Goal: Information Seeking & Learning: Find specific fact

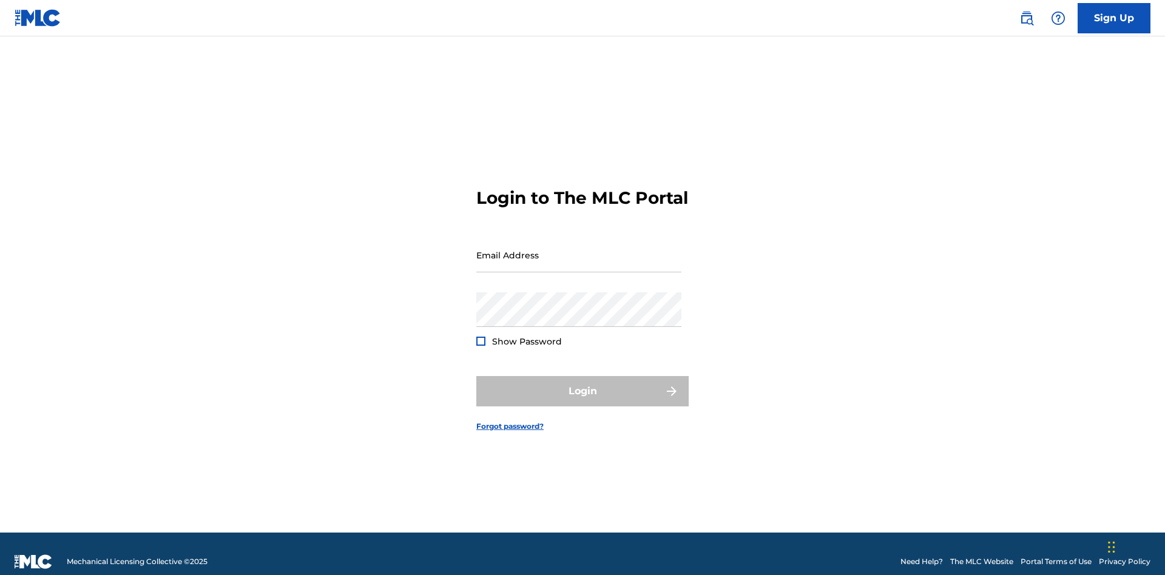
scroll to position [16, 0]
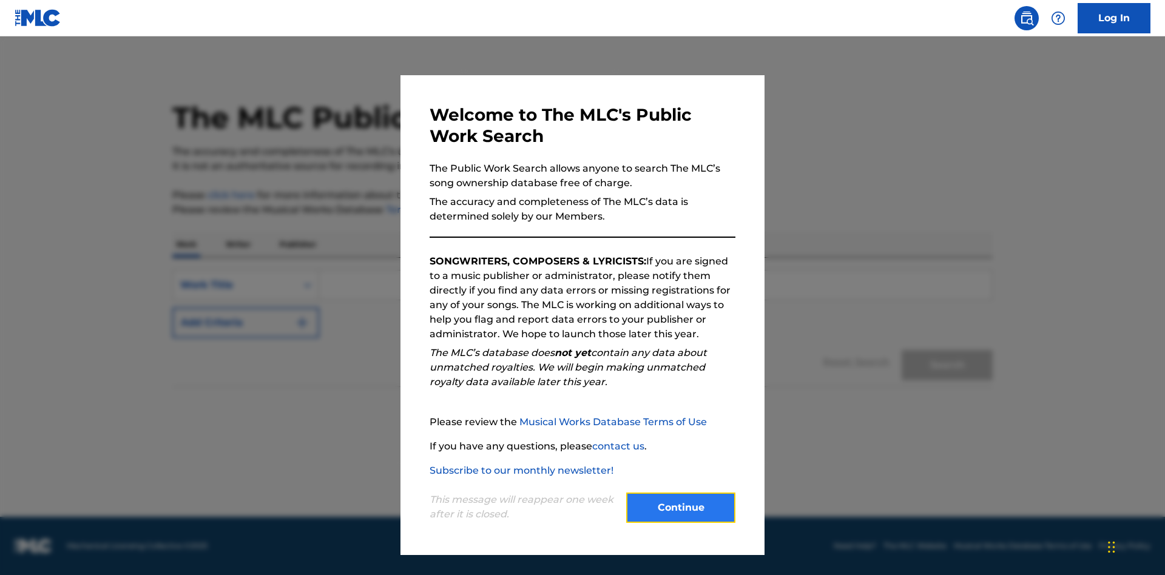
click at [681, 508] on button "Continue" at bounding box center [680, 508] width 109 height 30
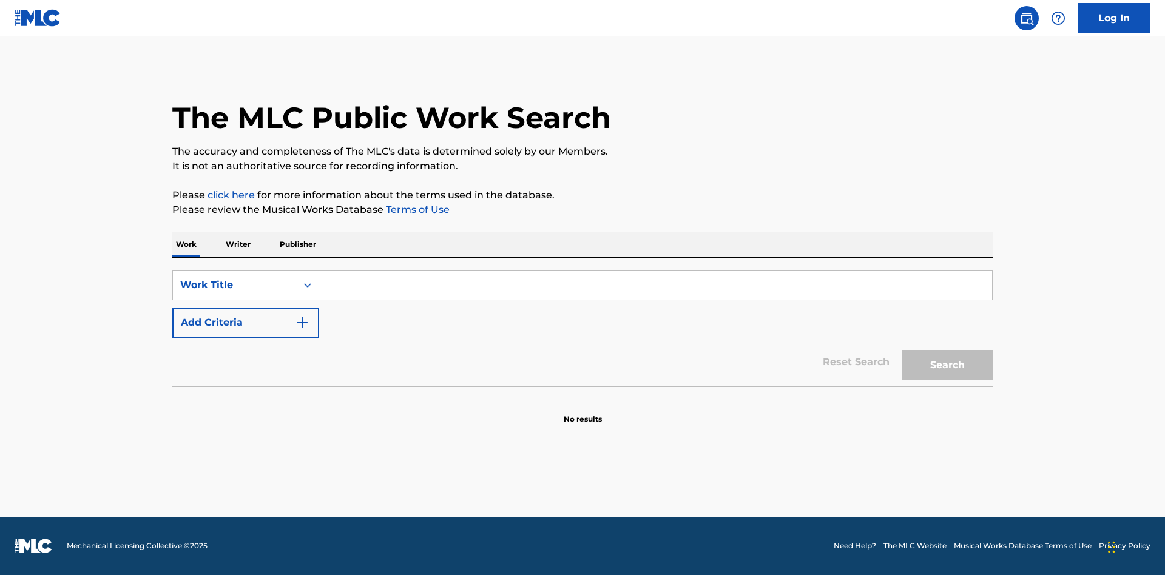
click at [655, 285] on input "Search Form" at bounding box center [655, 285] width 673 height 29
type input "MENEAME"
click at [947, 365] on button "Search" at bounding box center [947, 365] width 91 height 30
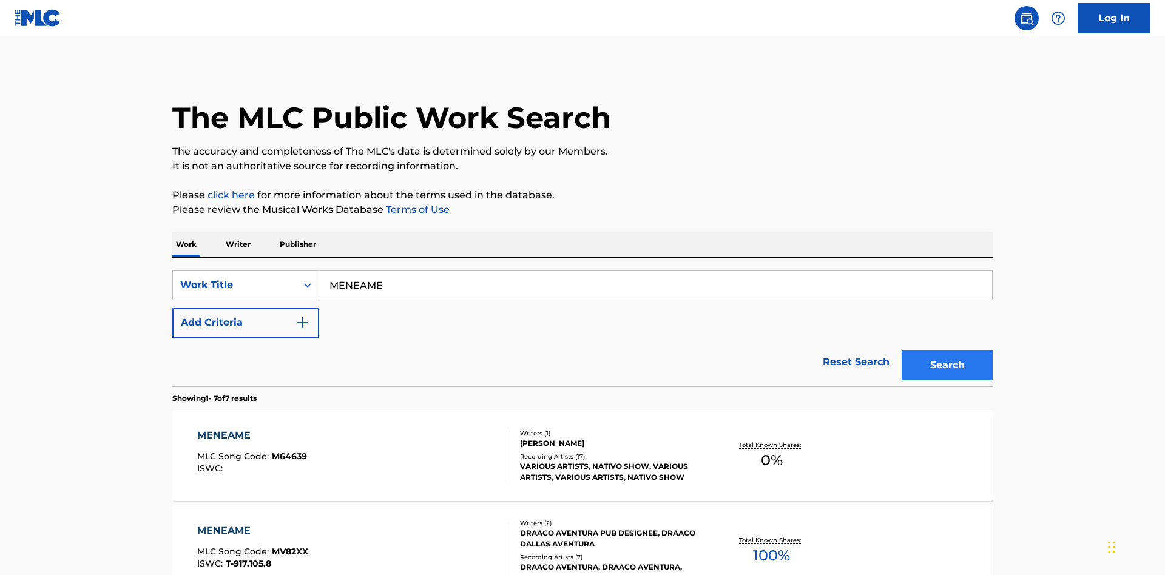
scroll to position [619, 0]
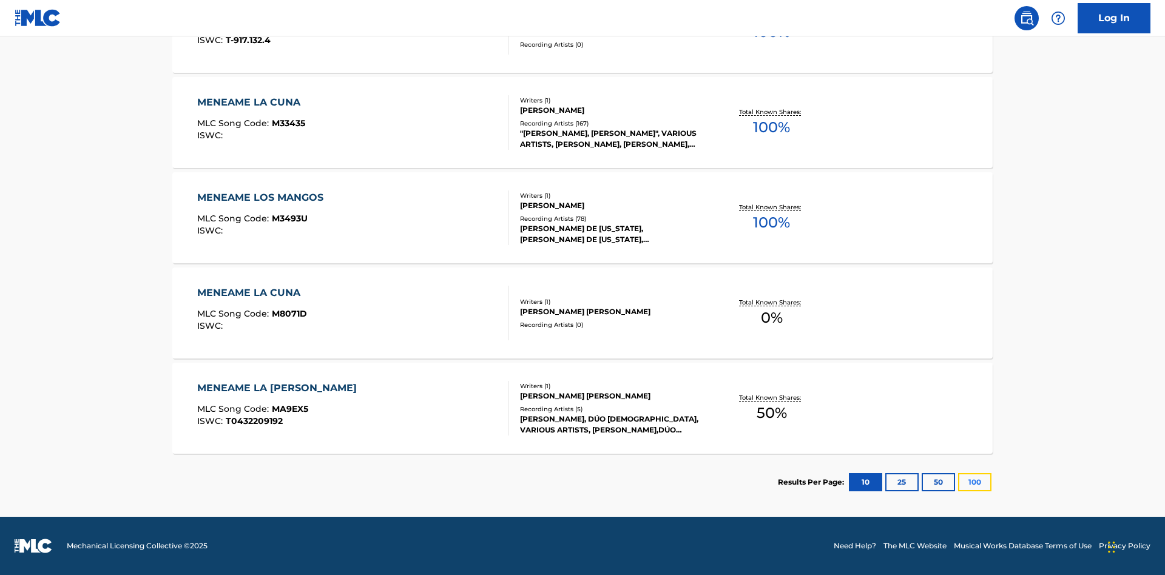
click at [958, 482] on button "100" at bounding box center [974, 482] width 33 height 18
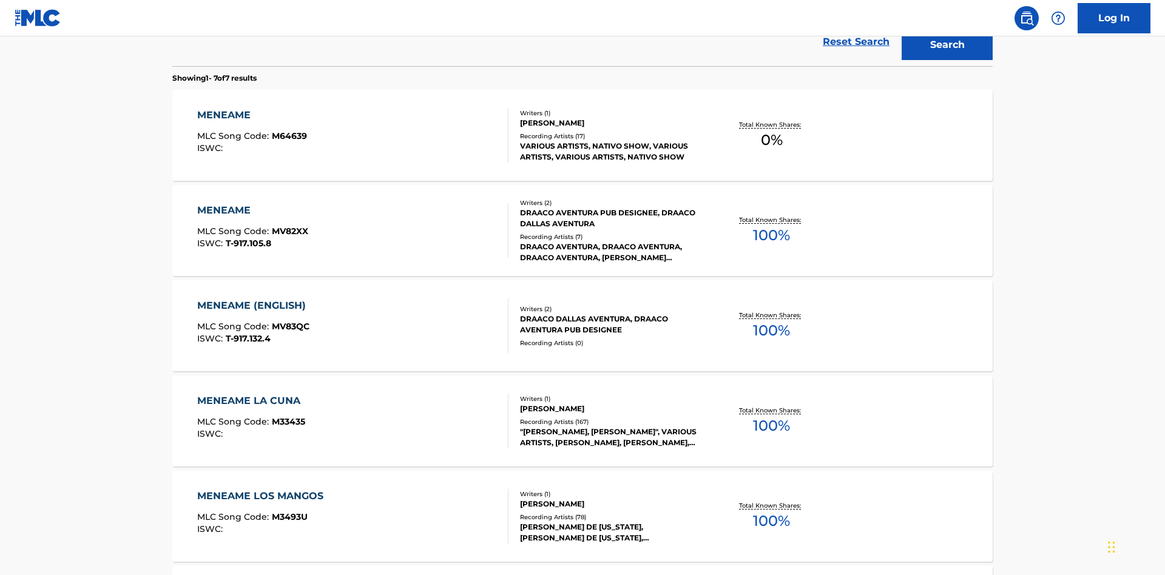
scroll to position [451, 0]
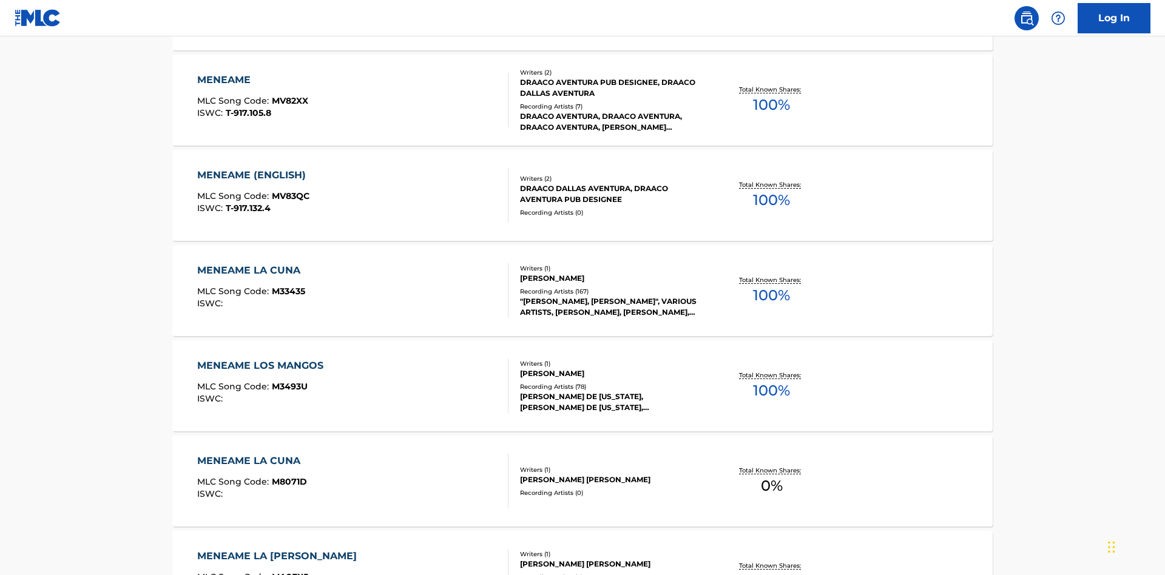
click at [252, 80] on div "MENEAME" at bounding box center [252, 80] width 111 height 15
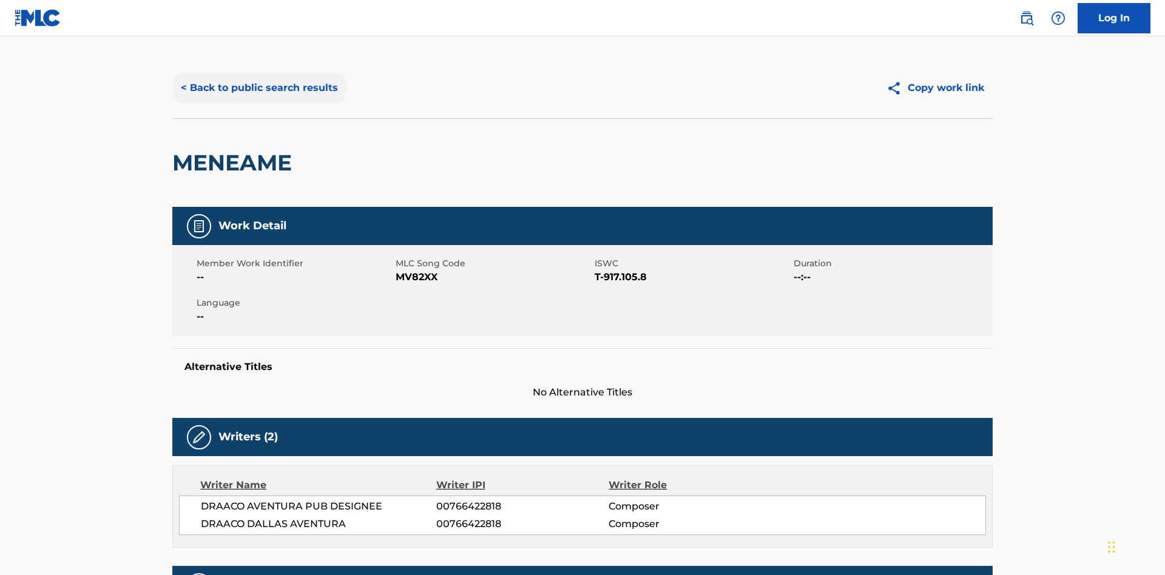
click at [258, 88] on button "< Back to public search results" at bounding box center [259, 88] width 174 height 30
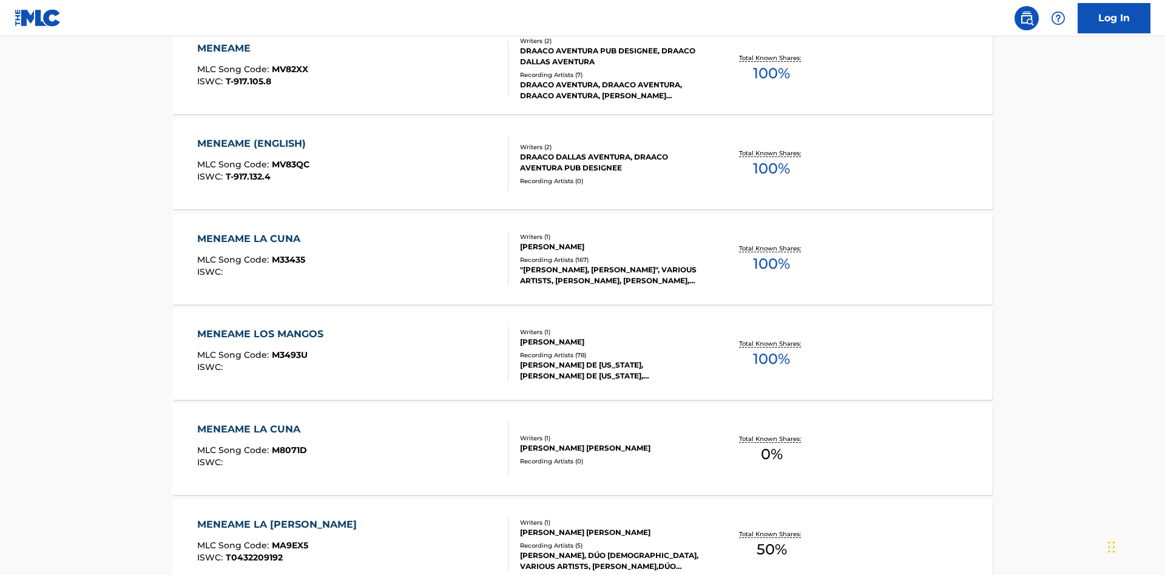
scroll to position [201, 0]
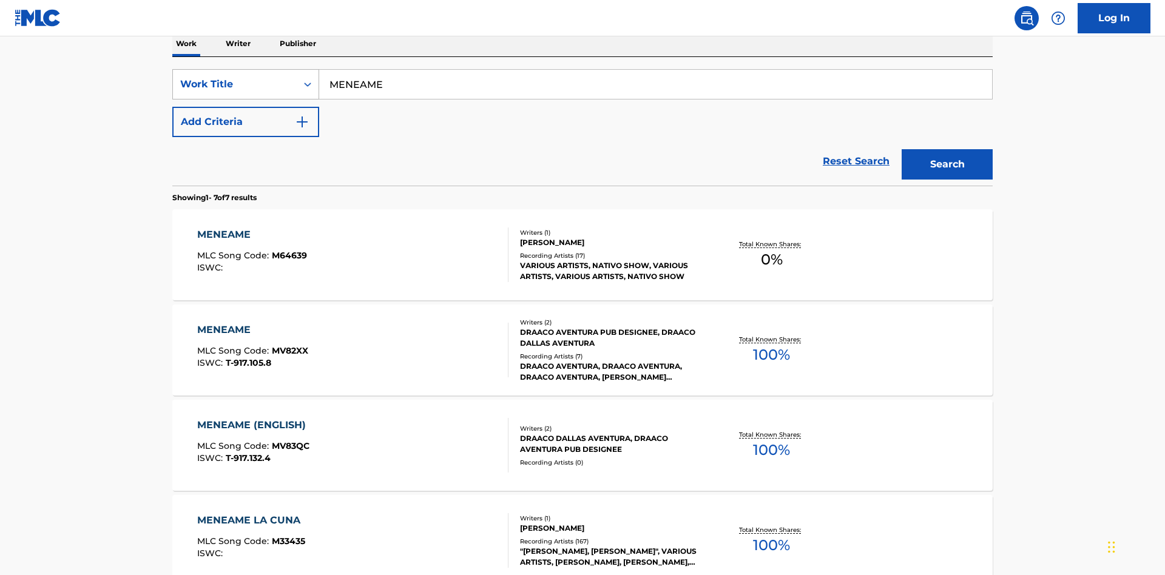
click at [235, 84] on div "Work Title" at bounding box center [234, 84] width 109 height 15
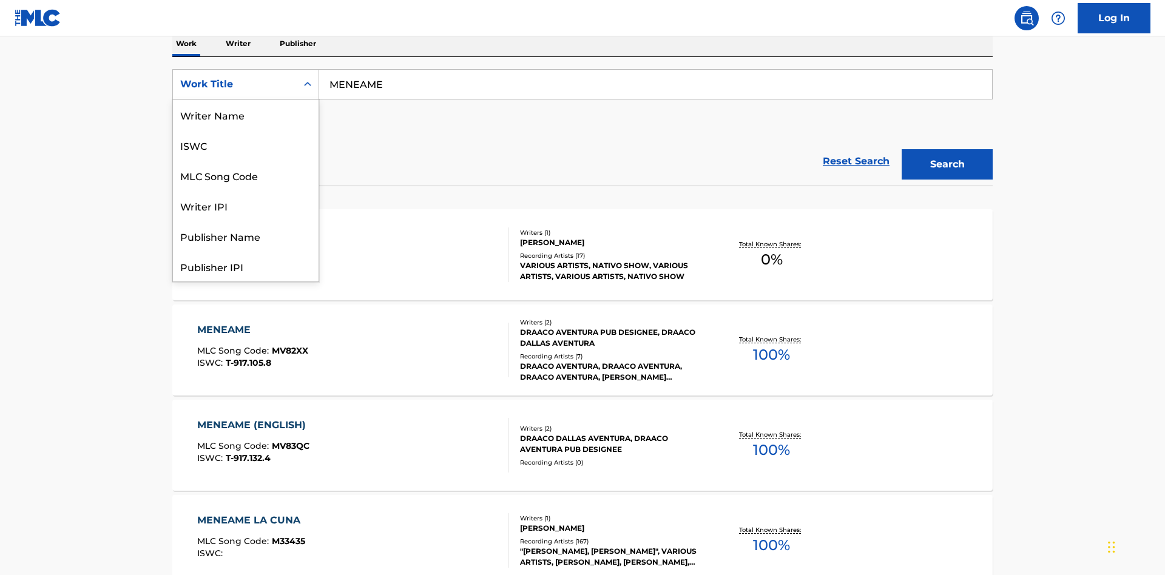
scroll to position [61, 0]
click at [246, 100] on div "ISWC" at bounding box center [246, 84] width 146 height 30
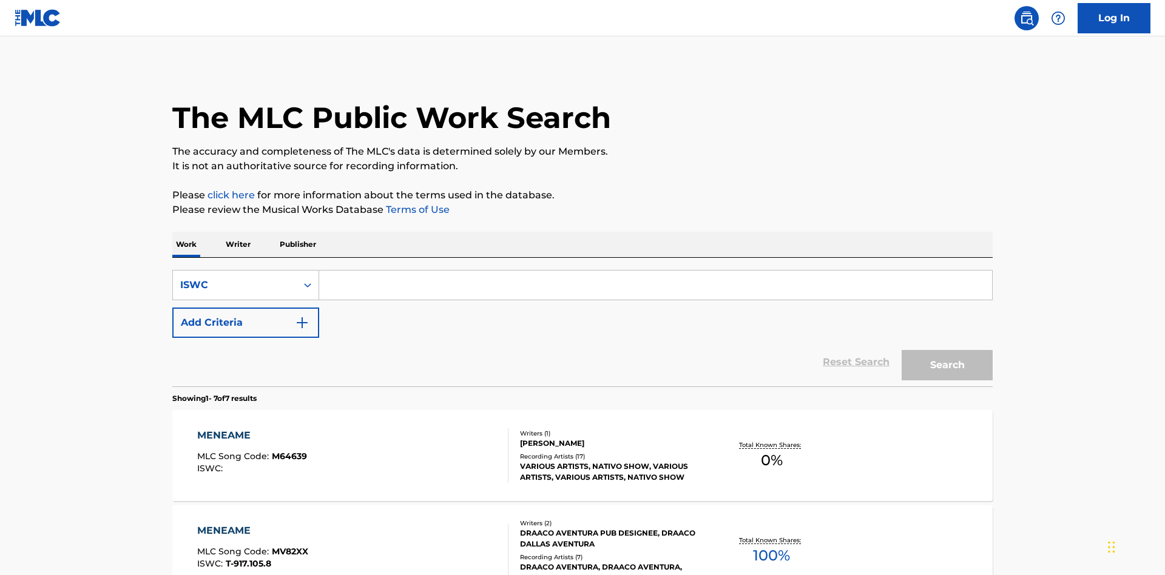
scroll to position [198, 0]
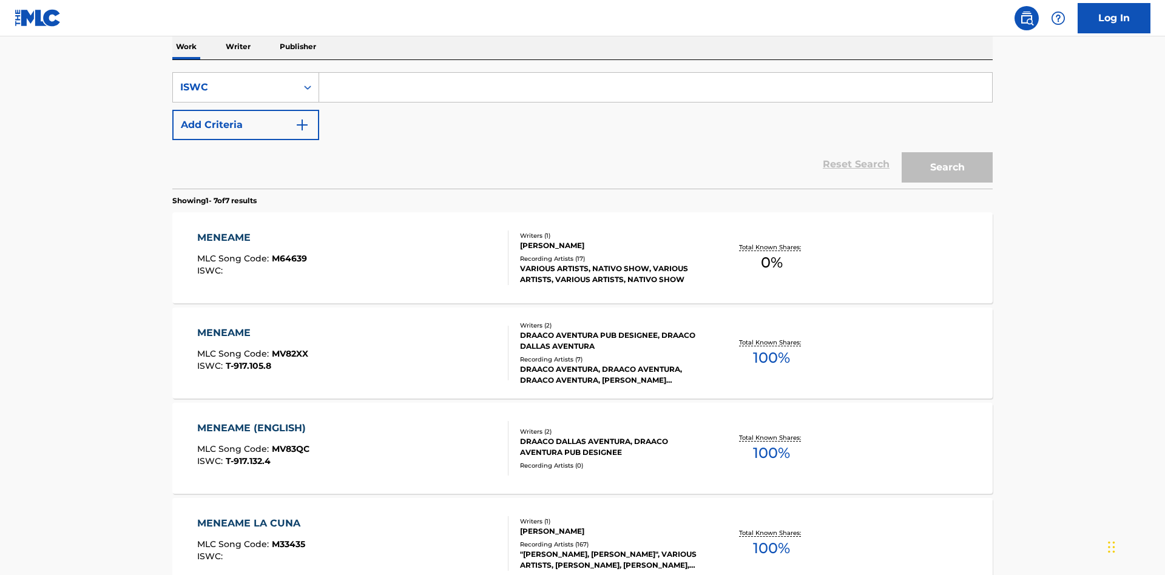
click at [655, 87] on input "Search Form" at bounding box center [655, 87] width 673 height 29
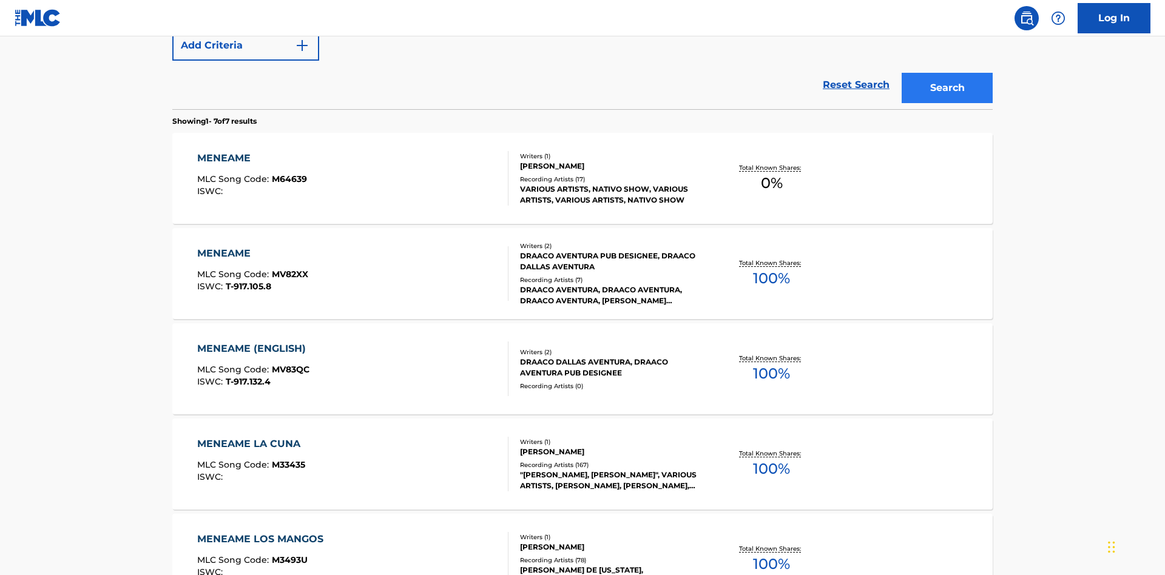
type input "T-917.105.8"
click at [947, 88] on button "Search" at bounding box center [947, 88] width 91 height 30
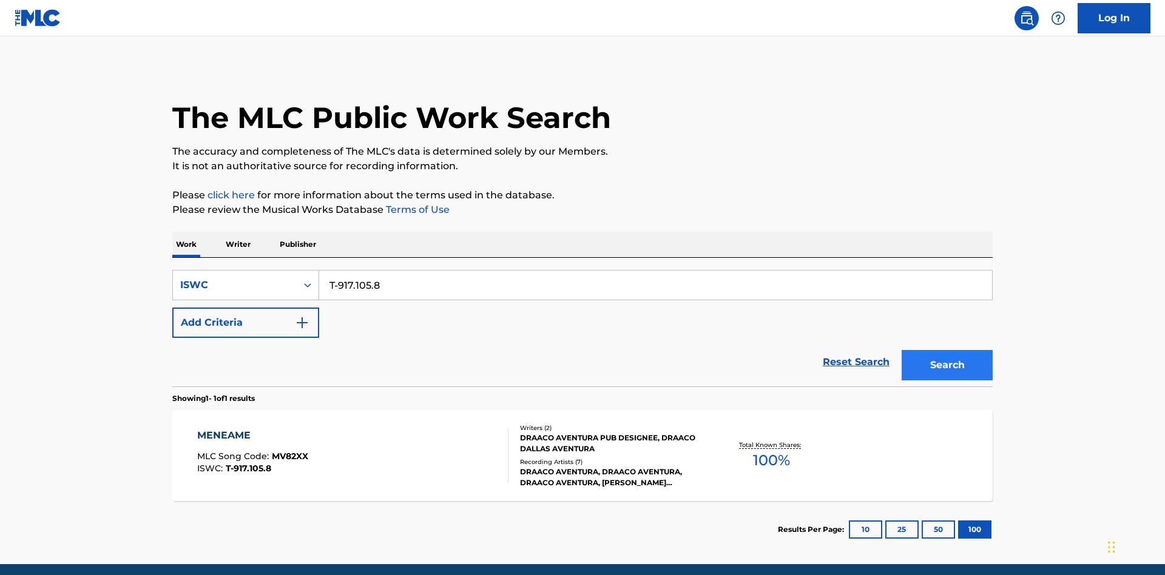
scroll to position [47, 0]
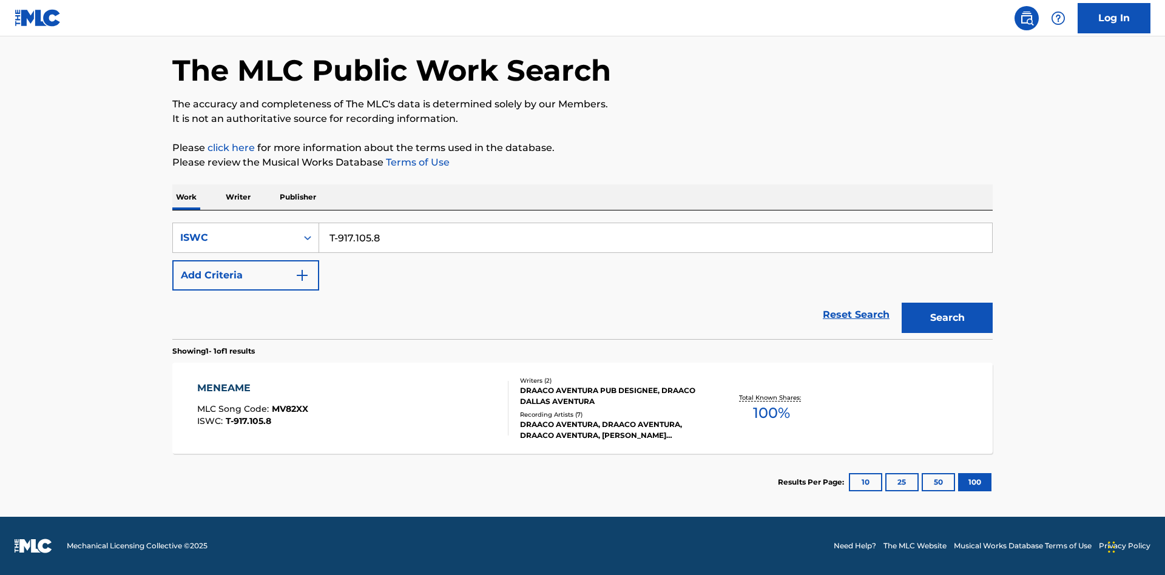
click at [252, 388] on div "MENEAME" at bounding box center [252, 388] width 111 height 15
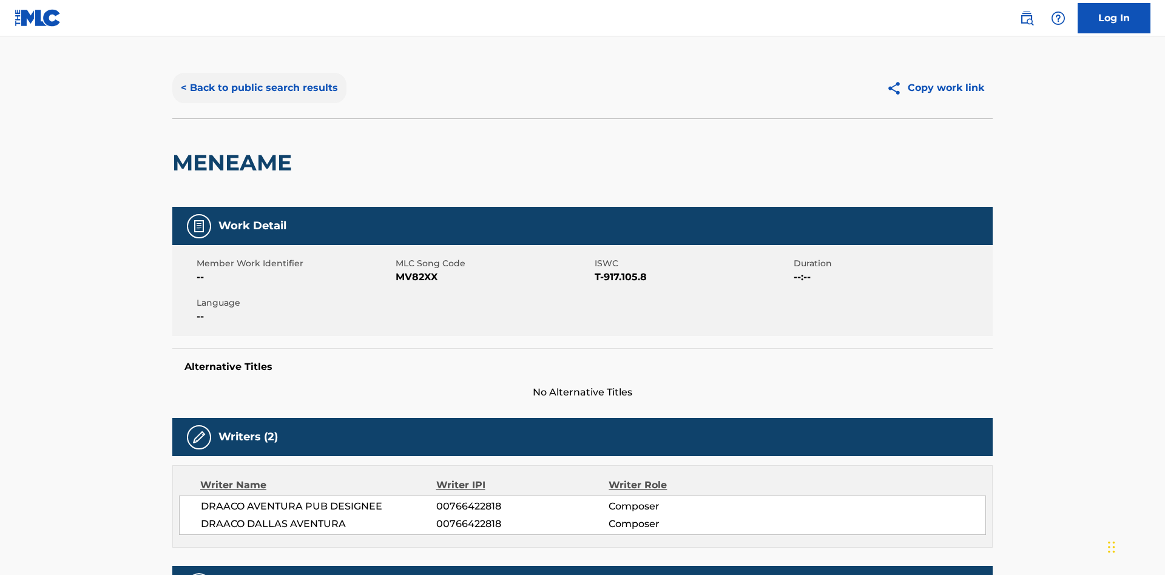
click at [258, 88] on button "< Back to public search results" at bounding box center [259, 88] width 174 height 30
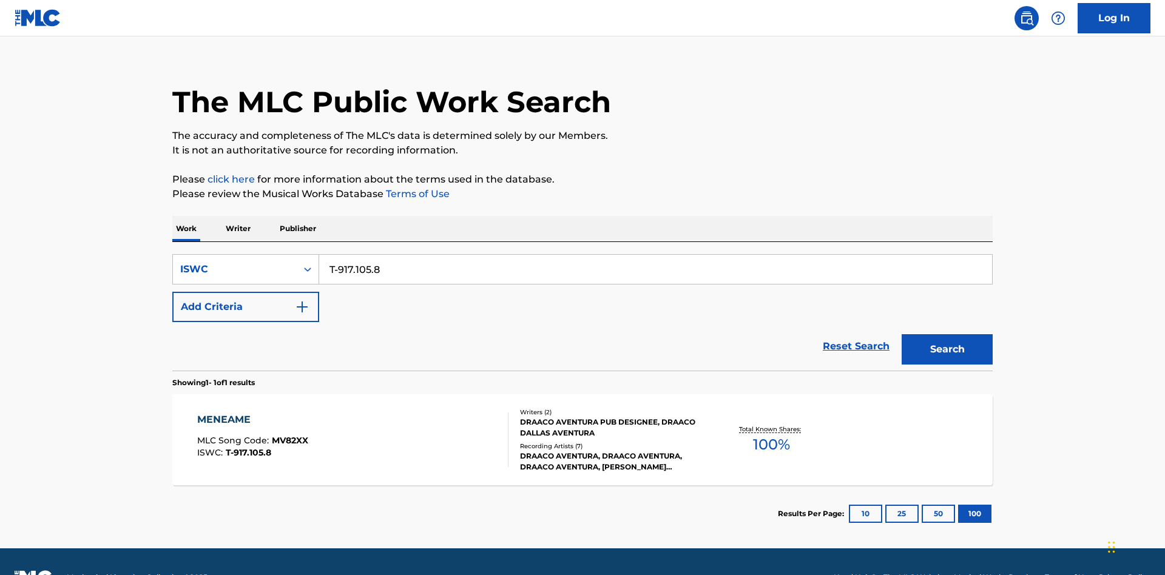
scroll to position [47, 0]
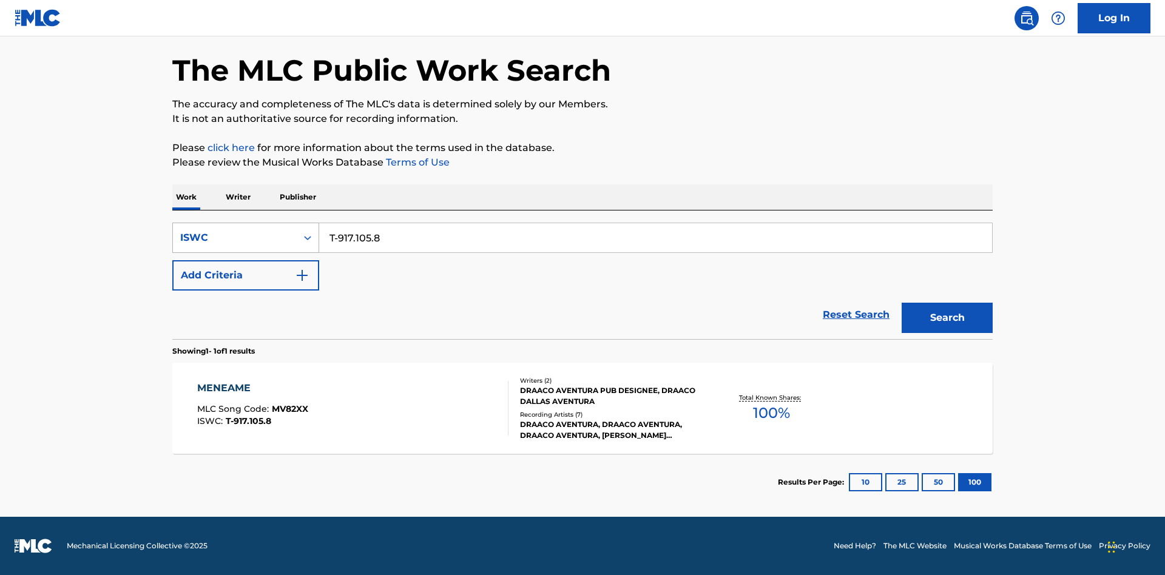
click at [235, 238] on div "ISWC" at bounding box center [234, 238] width 109 height 15
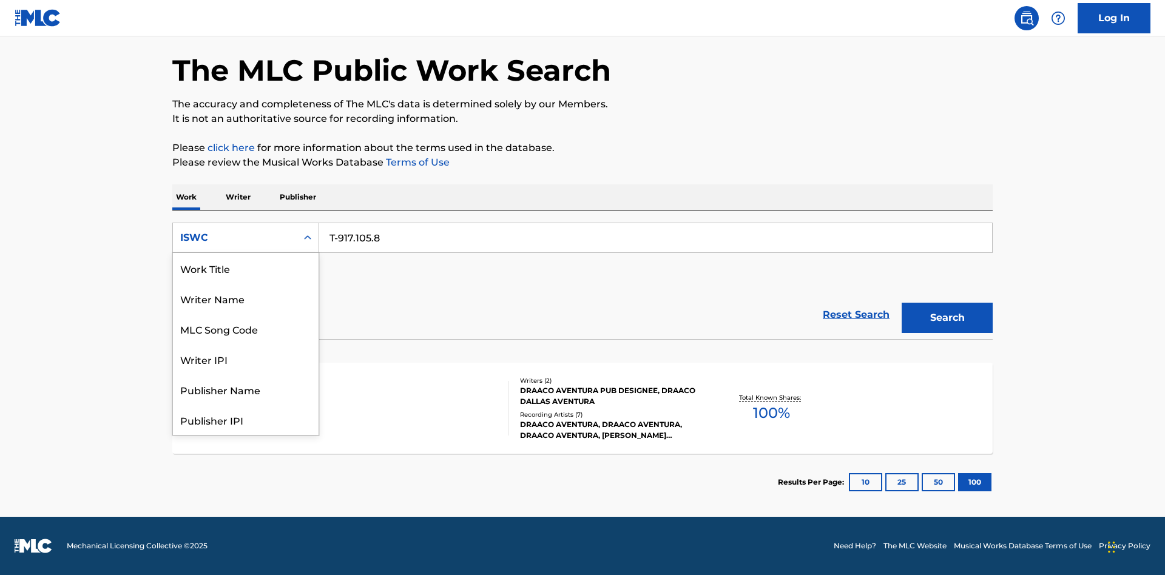
scroll to position [61, 0]
click at [246, 268] on div "MLC Song Code" at bounding box center [246, 268] width 146 height 30
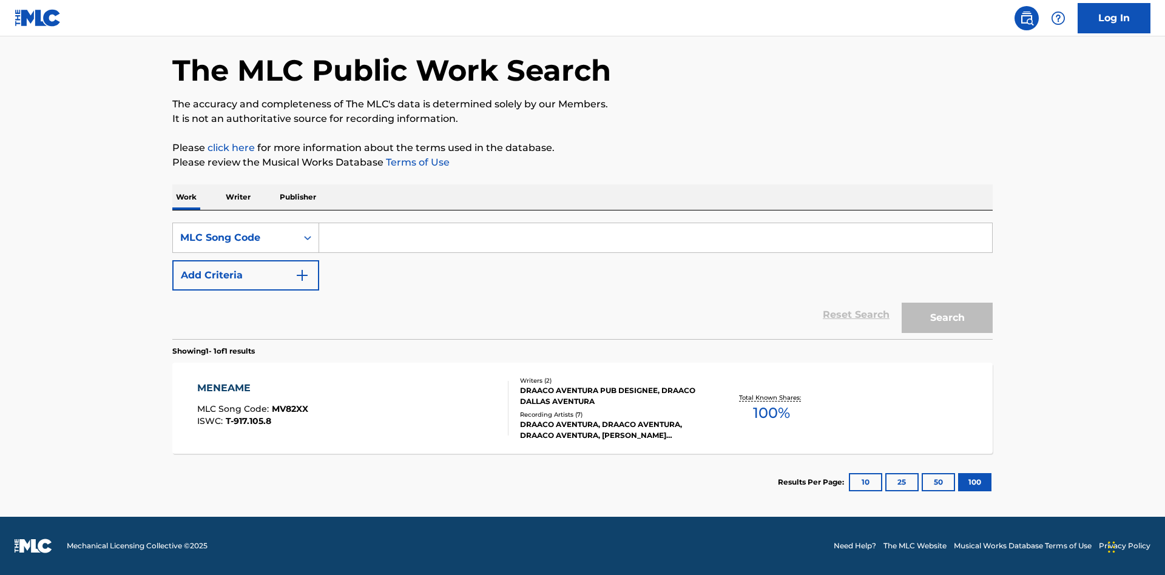
click at [655, 238] on input "Search Form" at bounding box center [655, 237] width 673 height 29
type input "MV82XX"
click at [947, 318] on button "Search" at bounding box center [947, 318] width 91 height 30
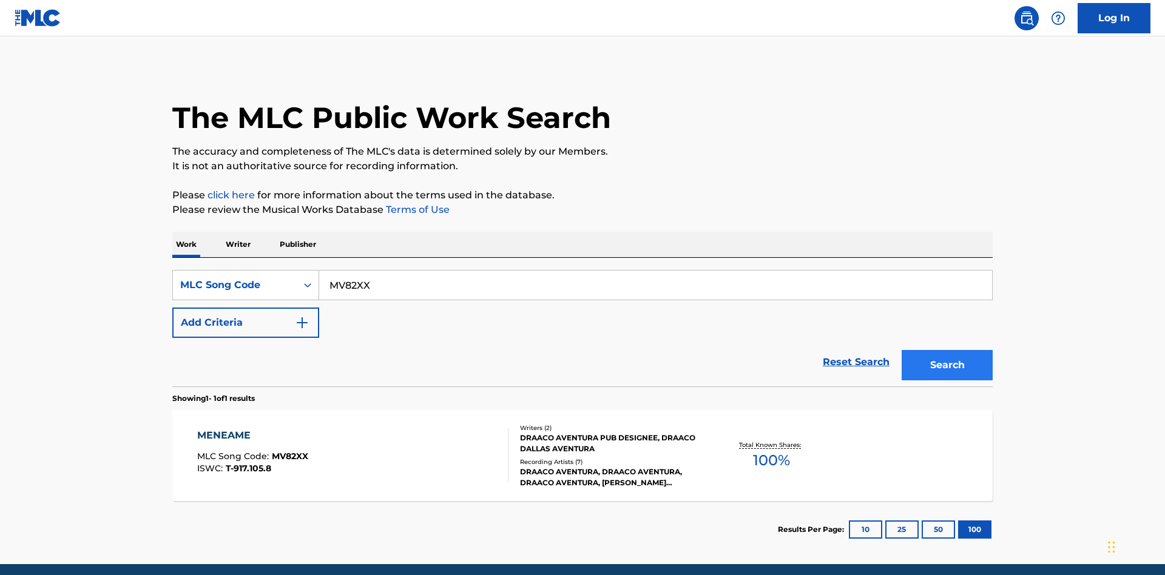
scroll to position [47, 0]
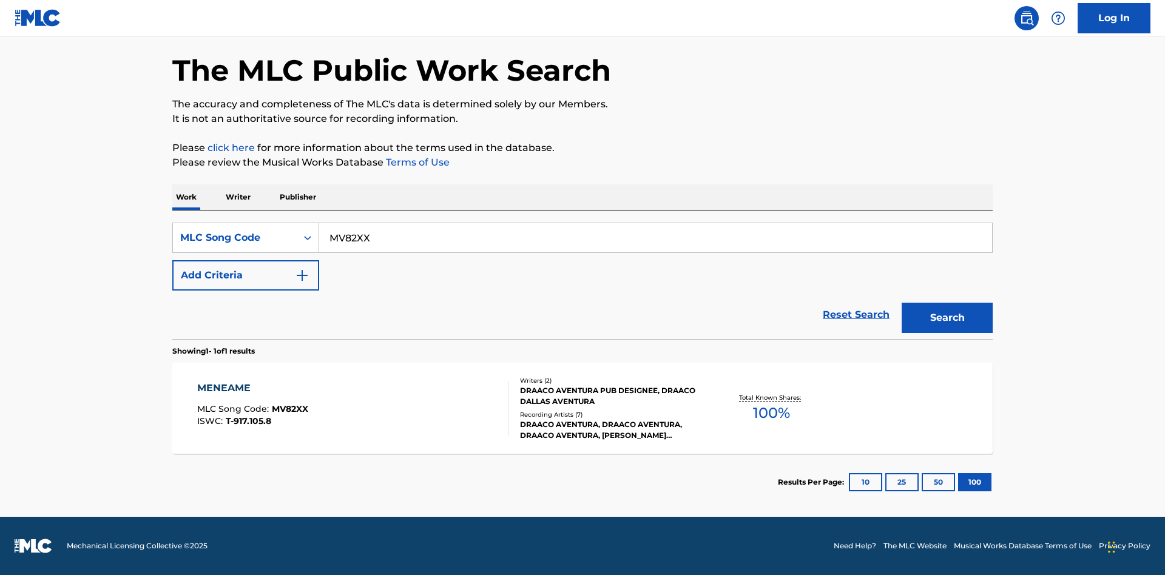
click at [252, 388] on div "MENEAME" at bounding box center [252, 388] width 111 height 15
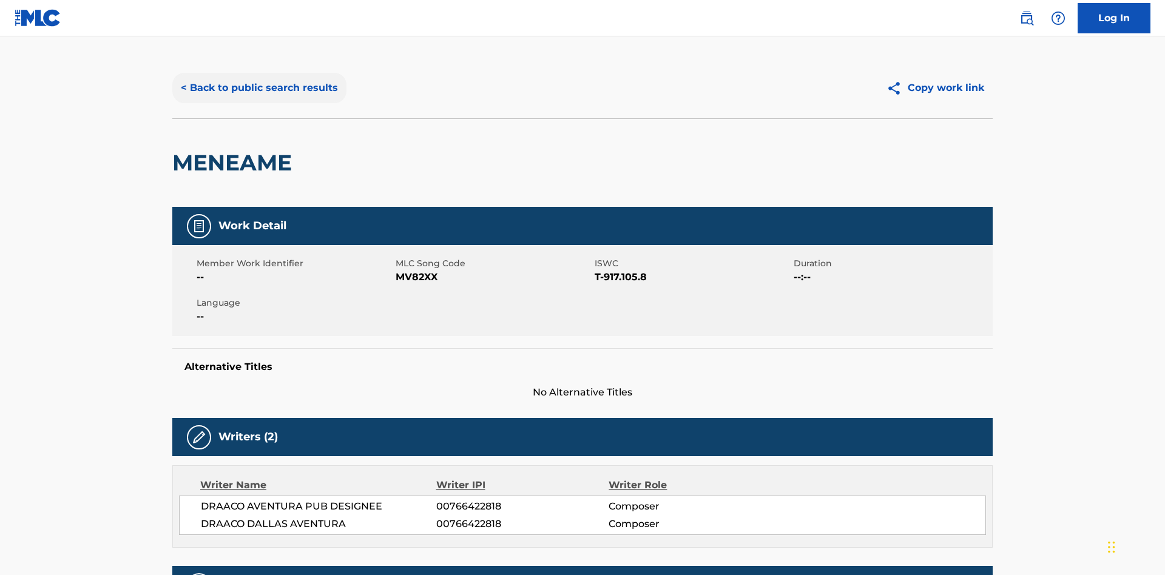
click at [258, 88] on button "< Back to public search results" at bounding box center [259, 88] width 174 height 30
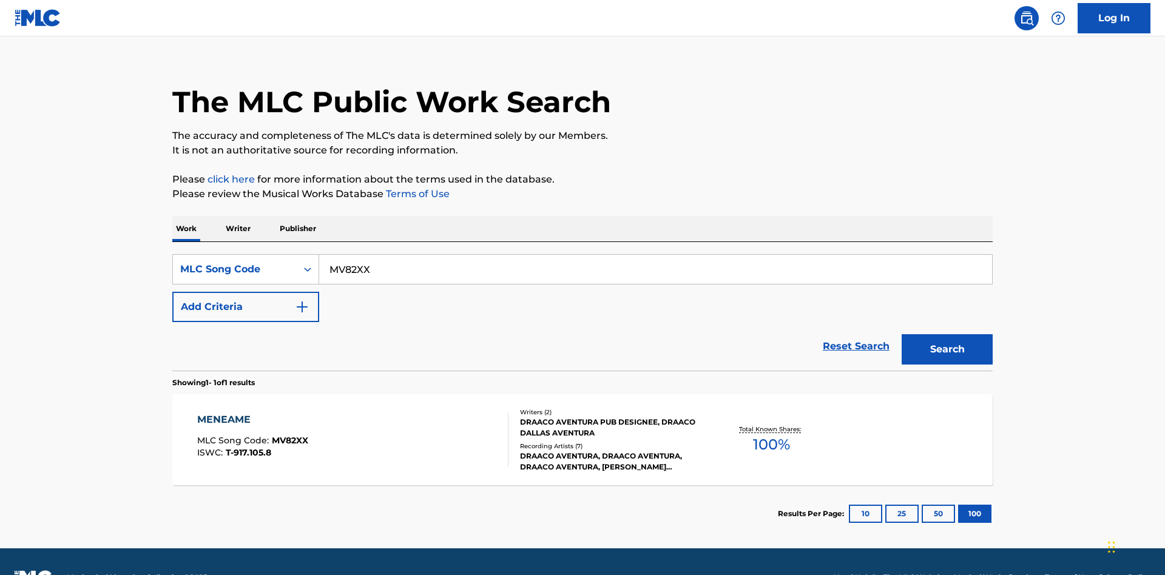
scroll to position [47, 0]
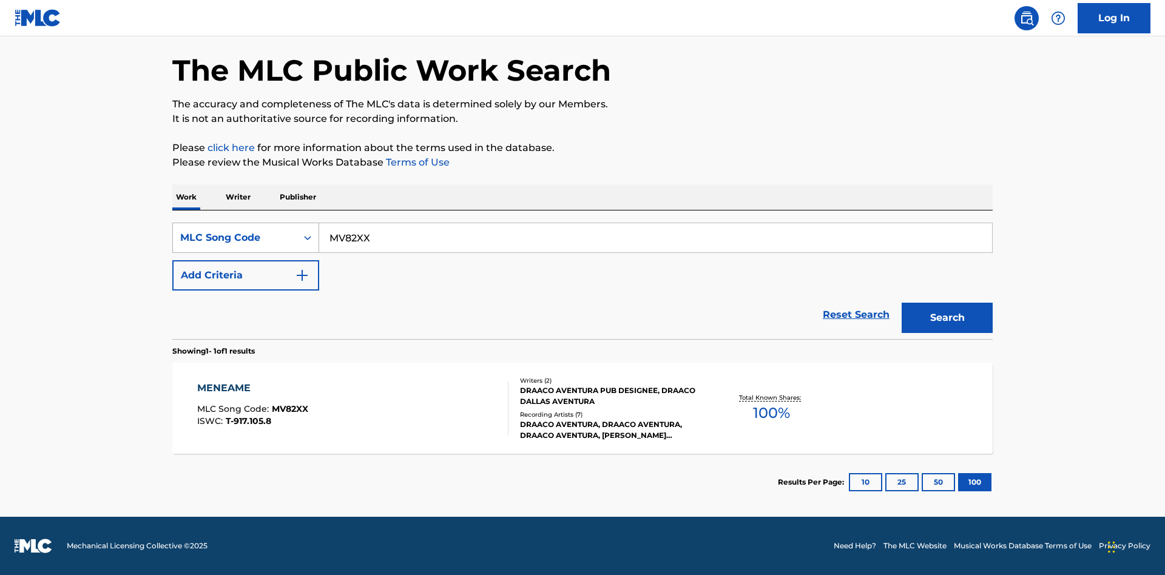
click at [235, 238] on div "MLC Song Code" at bounding box center [234, 238] width 109 height 15
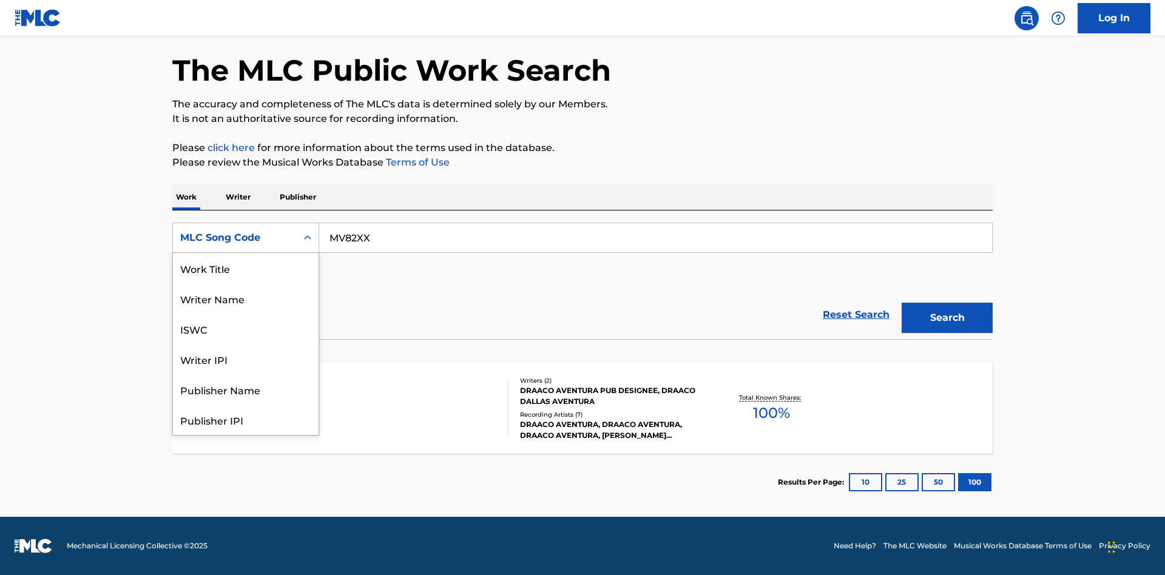
scroll to position [61, 0]
click at [246, 253] on div "Writer Name" at bounding box center [246, 238] width 146 height 30
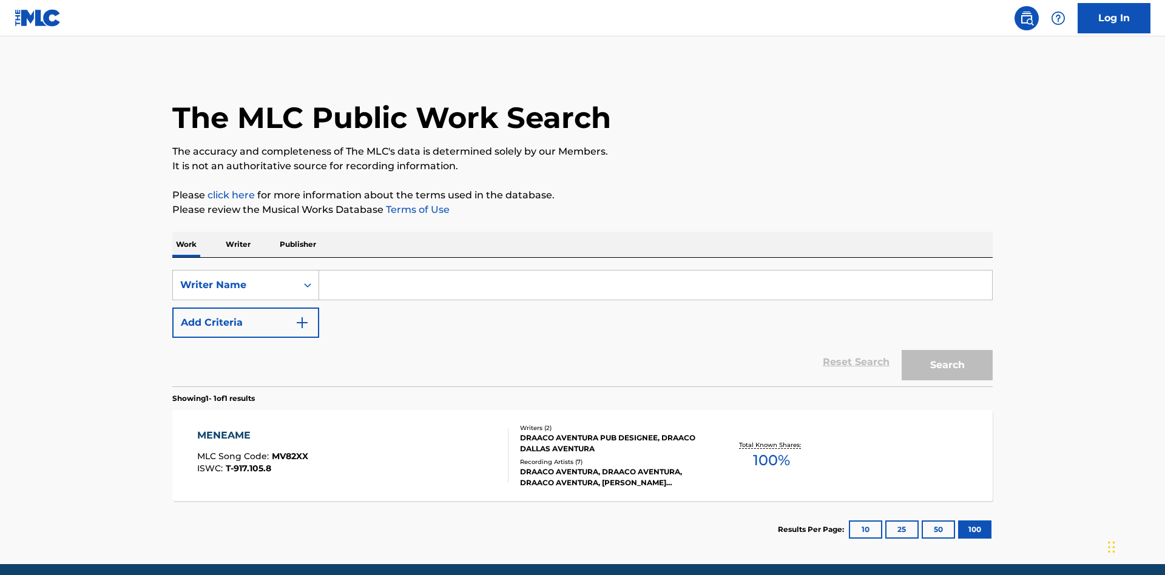
scroll to position [47, 0]
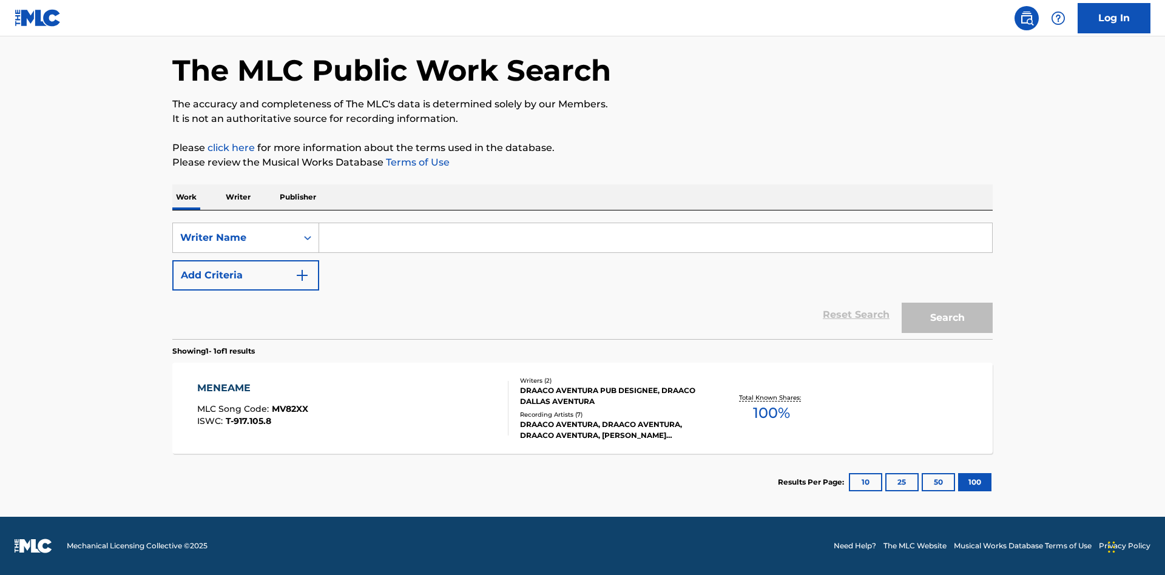
click at [655, 238] on input "Search Form" at bounding box center [655, 237] width 673 height 29
type input "DRAACO DALLAS AVENTURA"
click at [947, 318] on button "Search" at bounding box center [947, 318] width 91 height 30
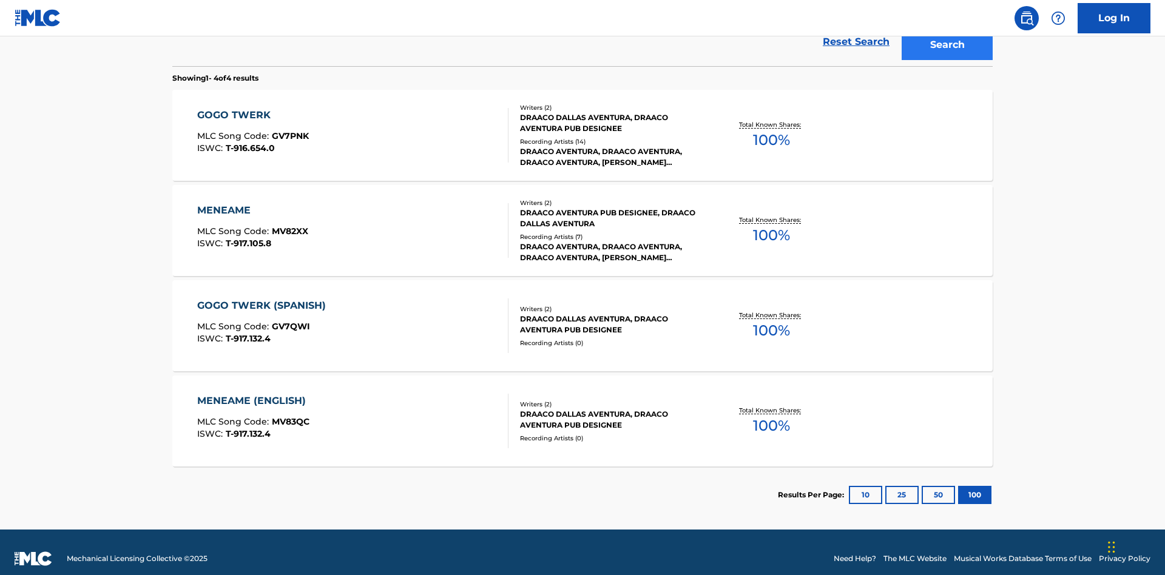
scroll to position [333, 0]
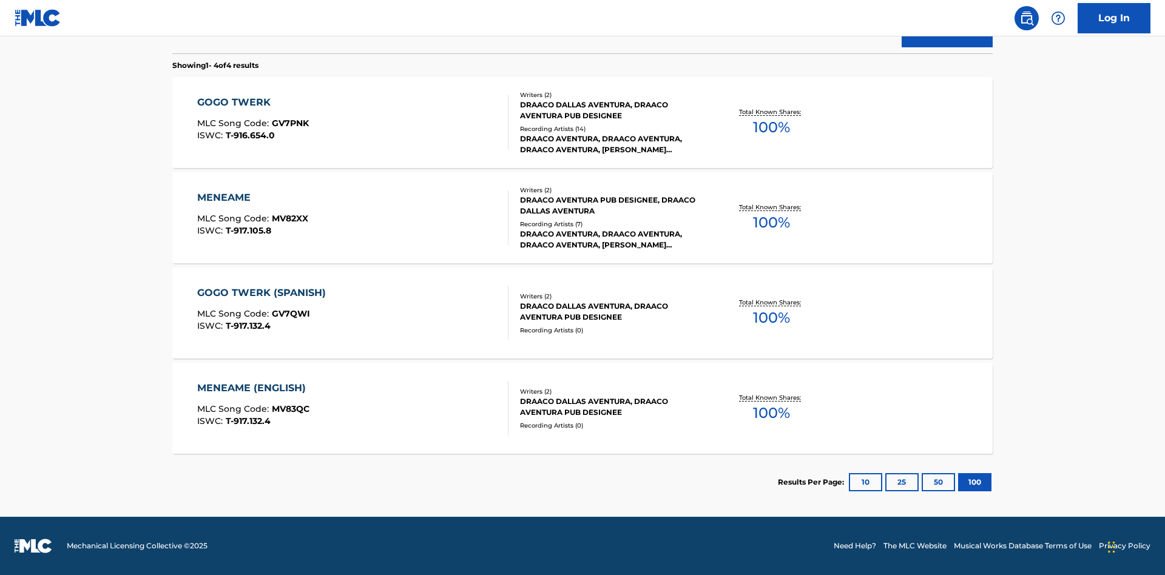
click at [252, 198] on div "MENEAME" at bounding box center [252, 198] width 111 height 15
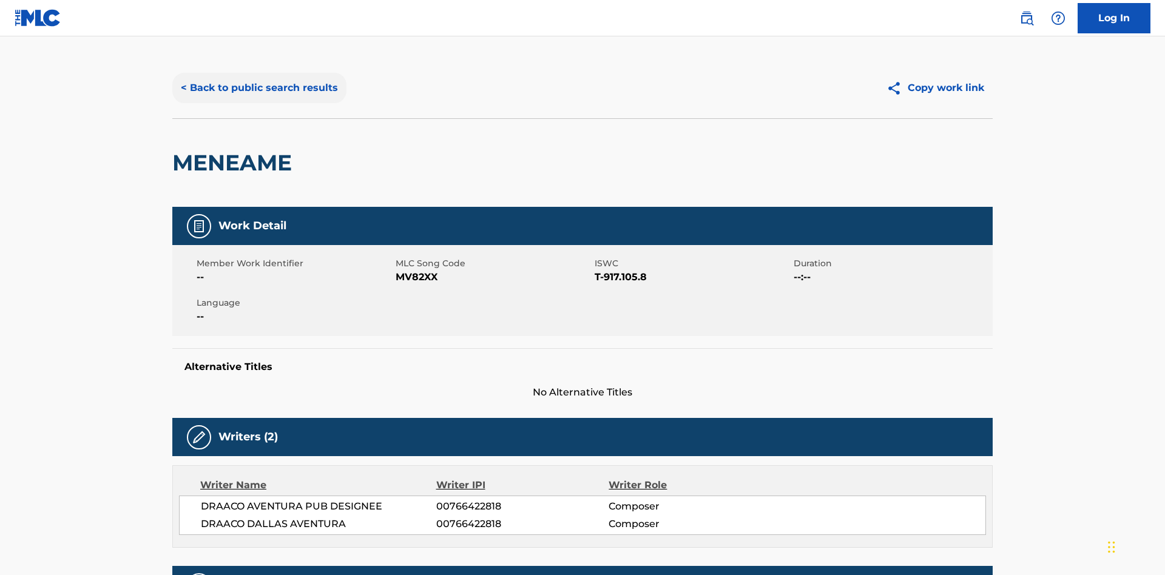
click at [258, 88] on button "< Back to public search results" at bounding box center [259, 88] width 174 height 30
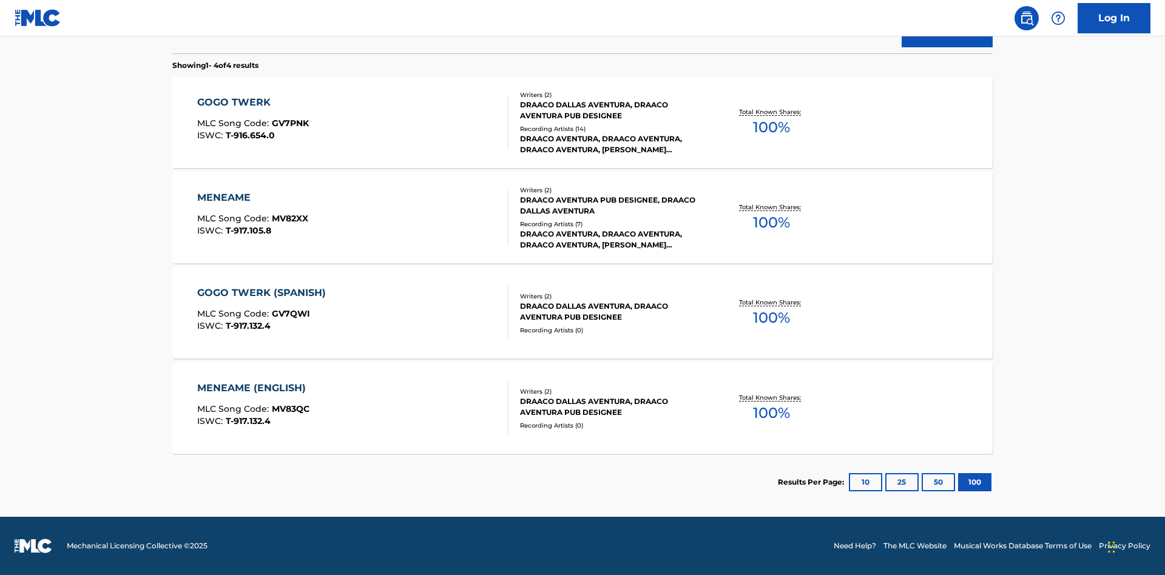
scroll to position [201, 0]
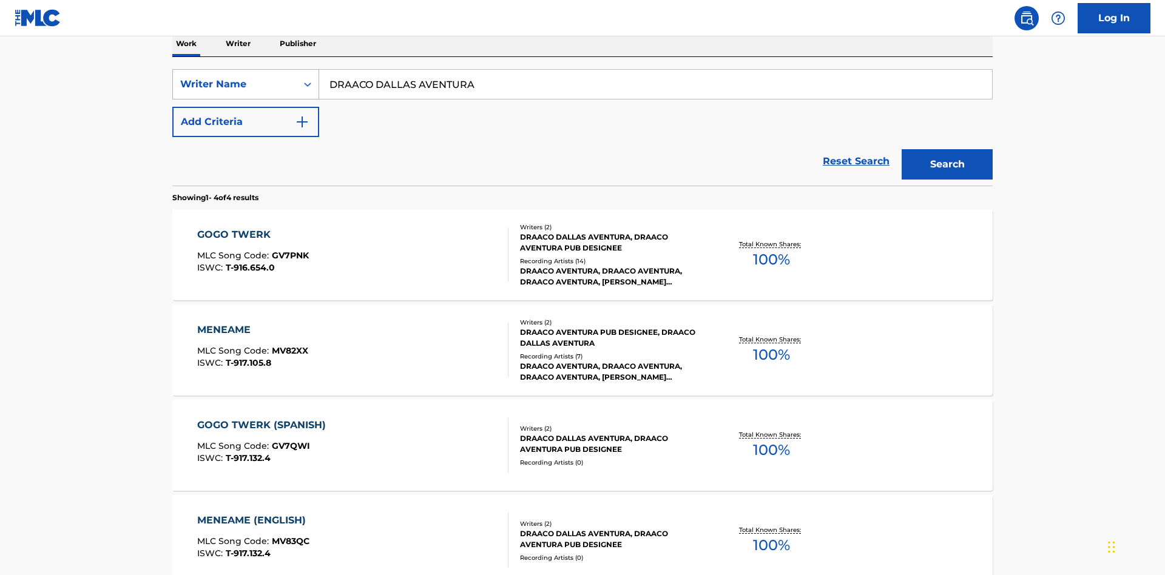
click at [235, 84] on div "Writer Name" at bounding box center [234, 84] width 109 height 15
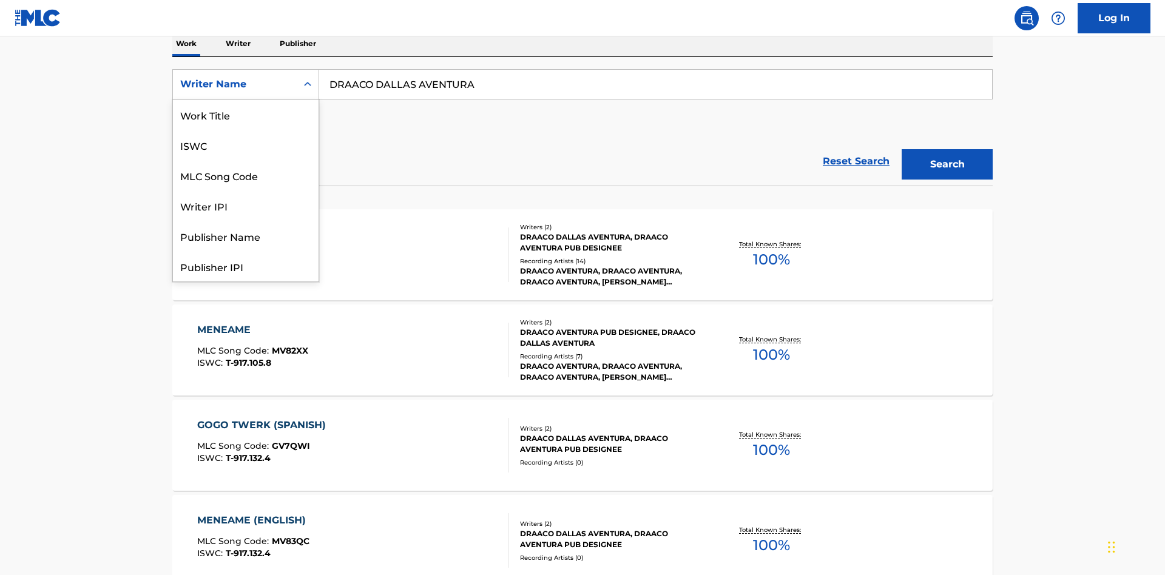
scroll to position [61, 0]
click at [246, 145] on div "Writer IPI" at bounding box center [246, 145] width 146 height 30
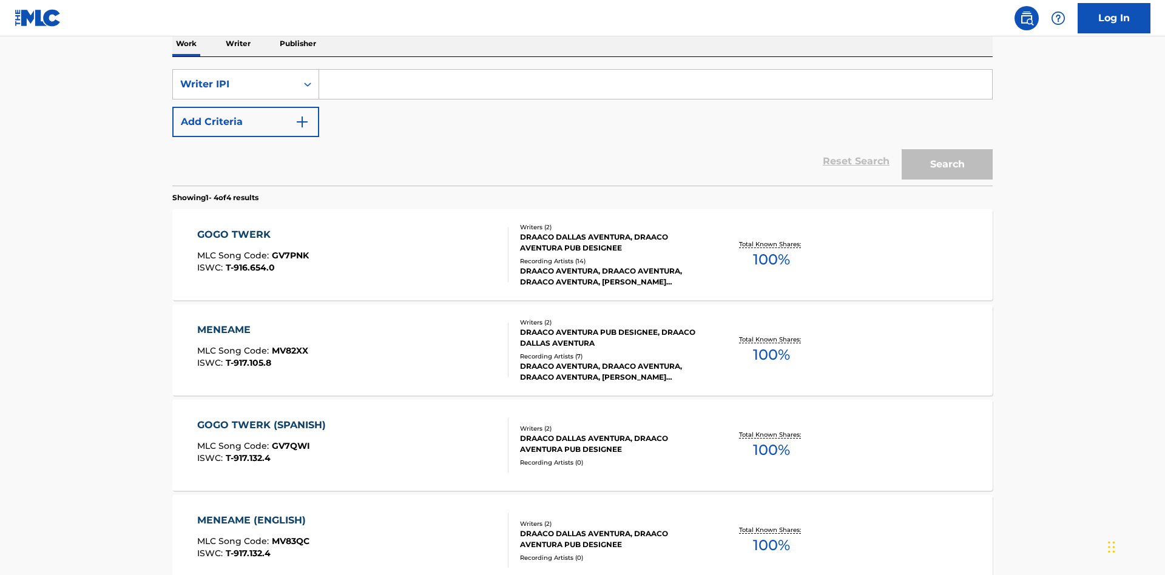
scroll to position [198, 0]
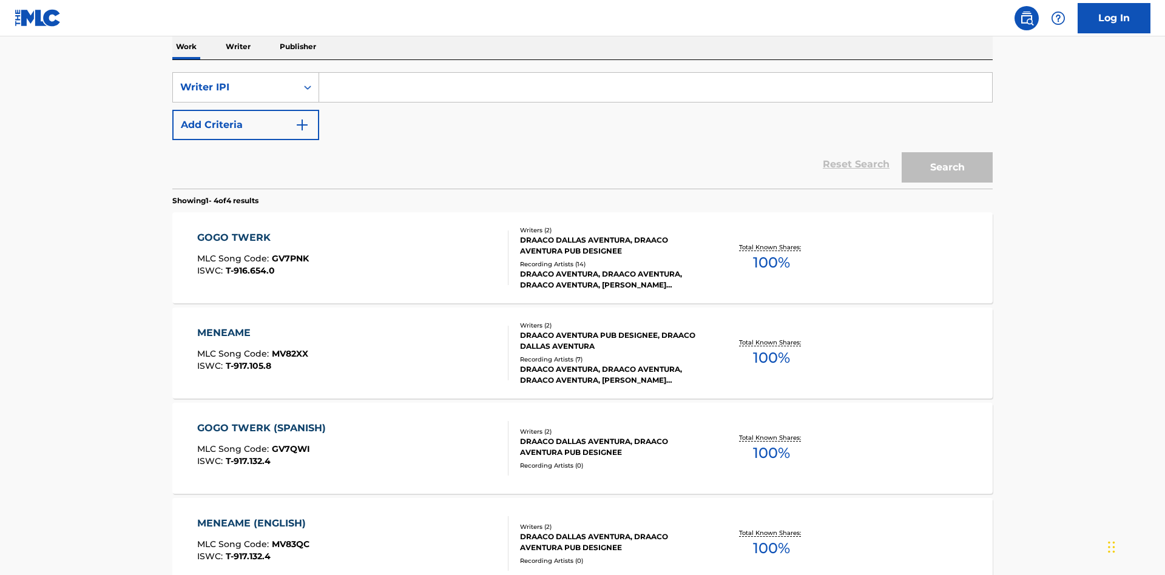
click at [655, 87] on input "Search Form" at bounding box center [655, 87] width 673 height 29
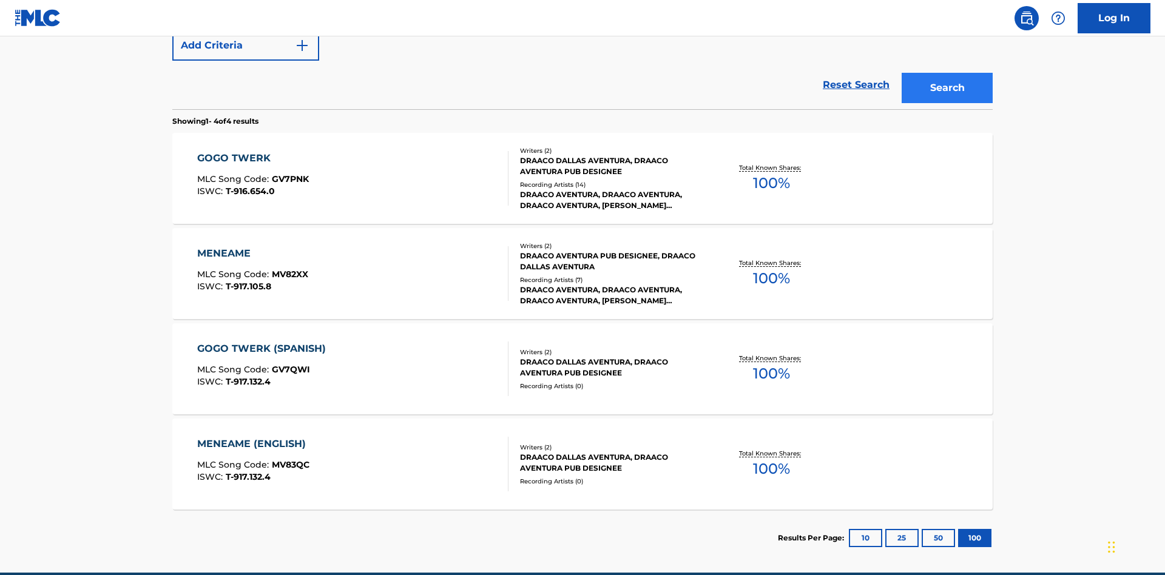
type input "00766422818"
click at [947, 88] on button "Search" at bounding box center [947, 88] width 91 height 30
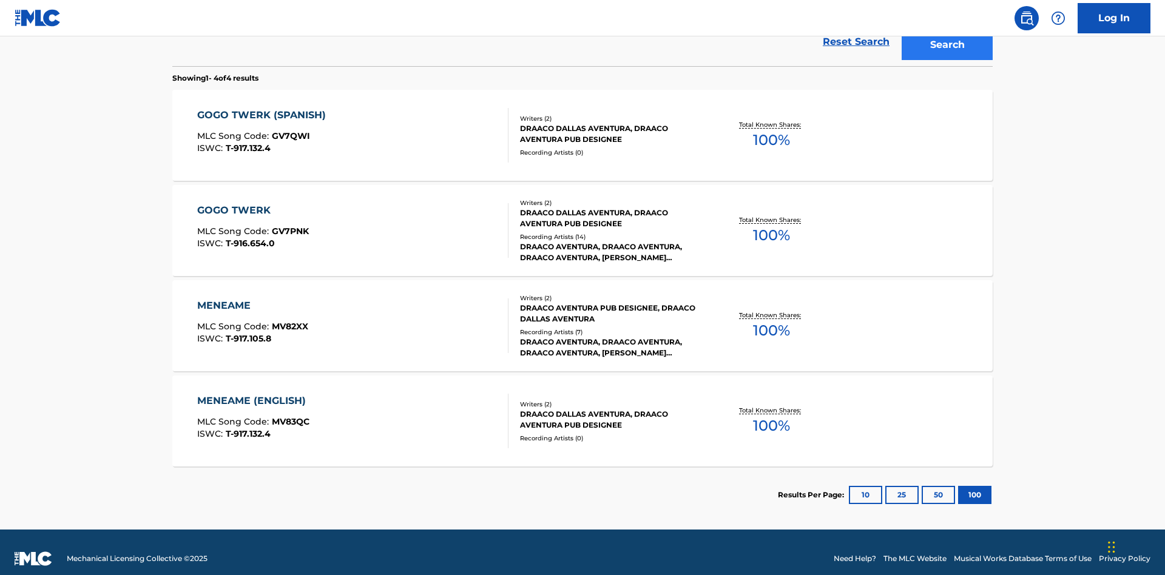
scroll to position [333, 0]
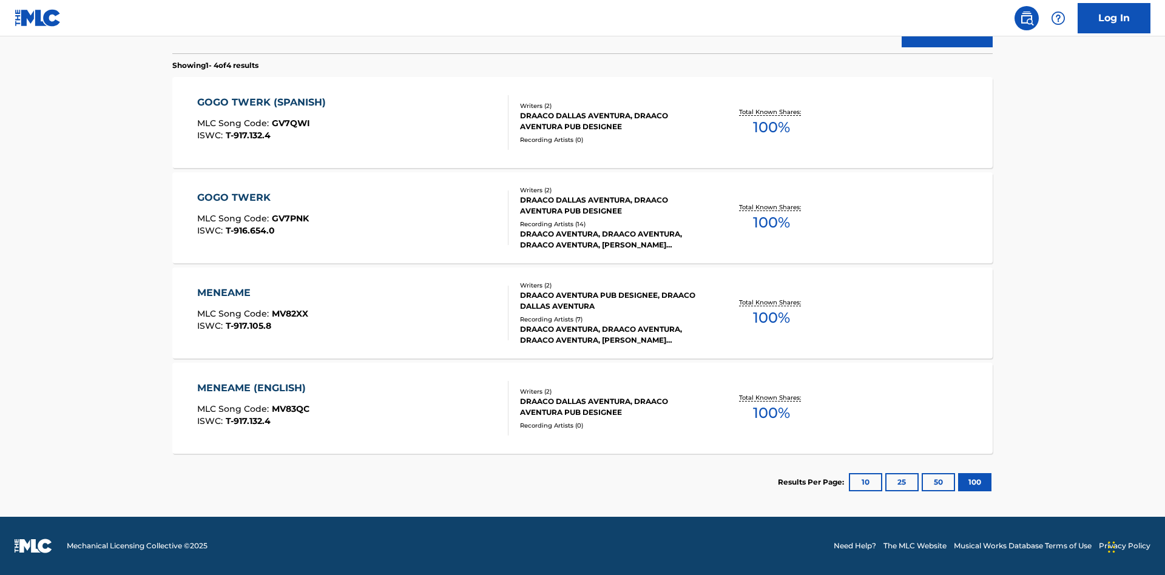
click at [252, 293] on div "MENEAME" at bounding box center [252, 293] width 111 height 15
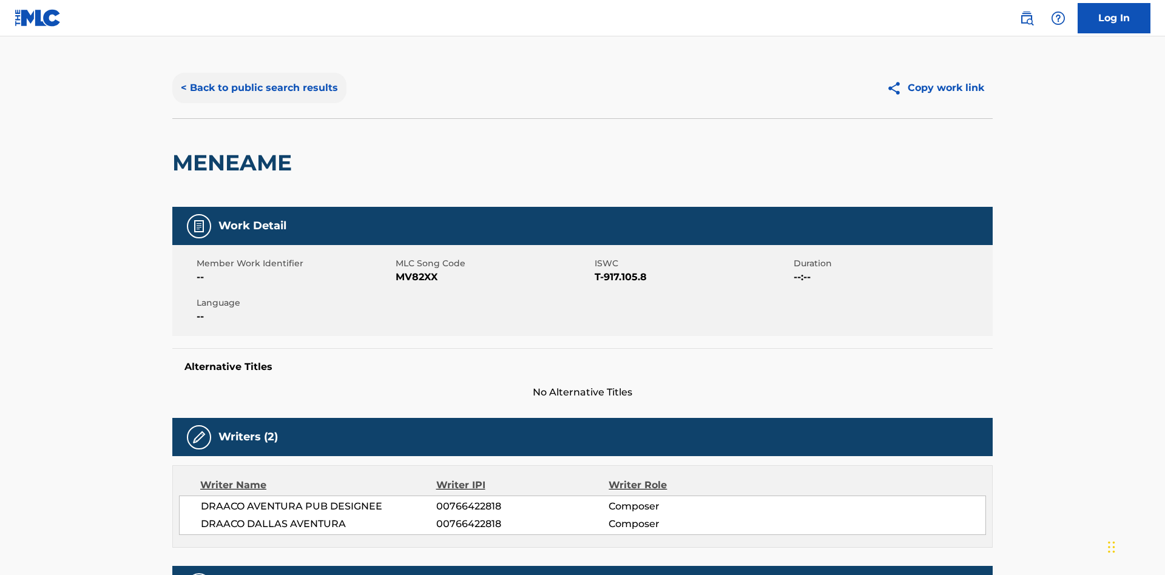
click at [258, 88] on button "< Back to public search results" at bounding box center [259, 88] width 174 height 30
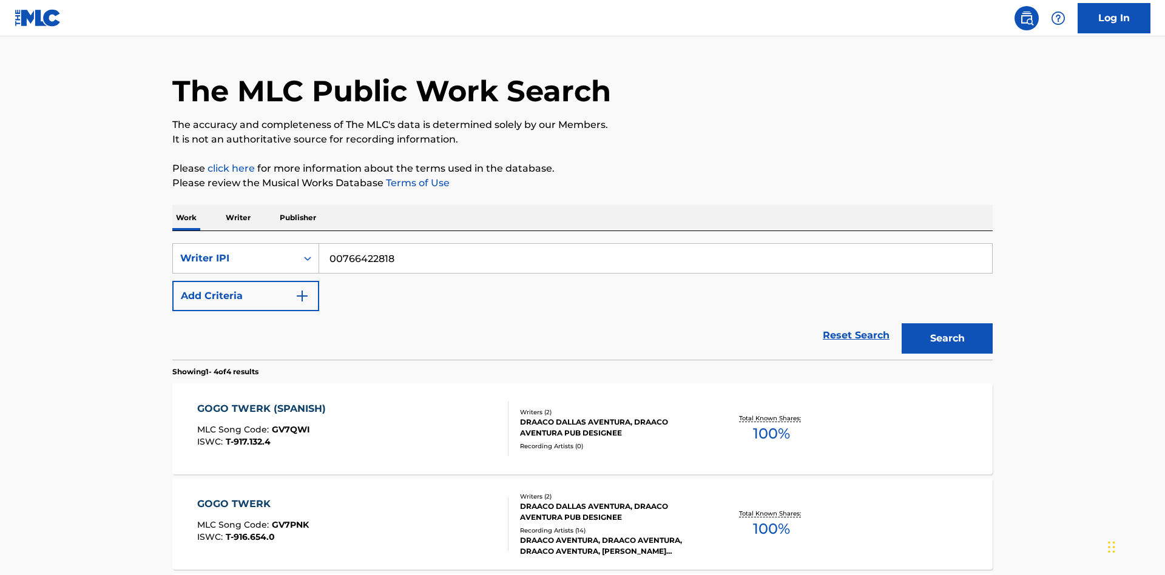
scroll to position [100, 0]
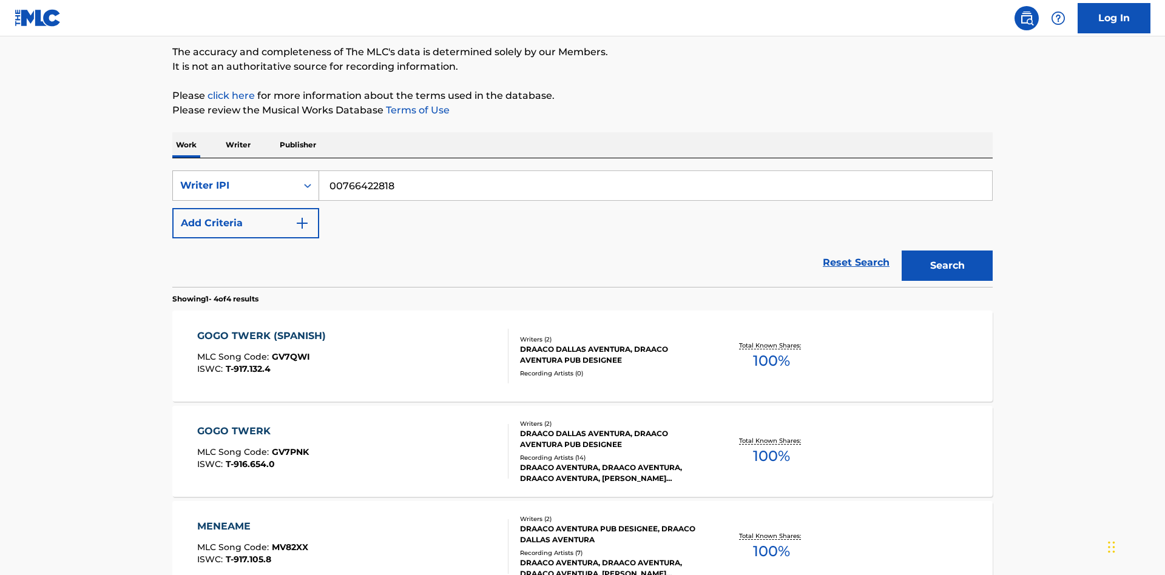
click at [235, 186] on div "Writer IPI" at bounding box center [234, 185] width 109 height 15
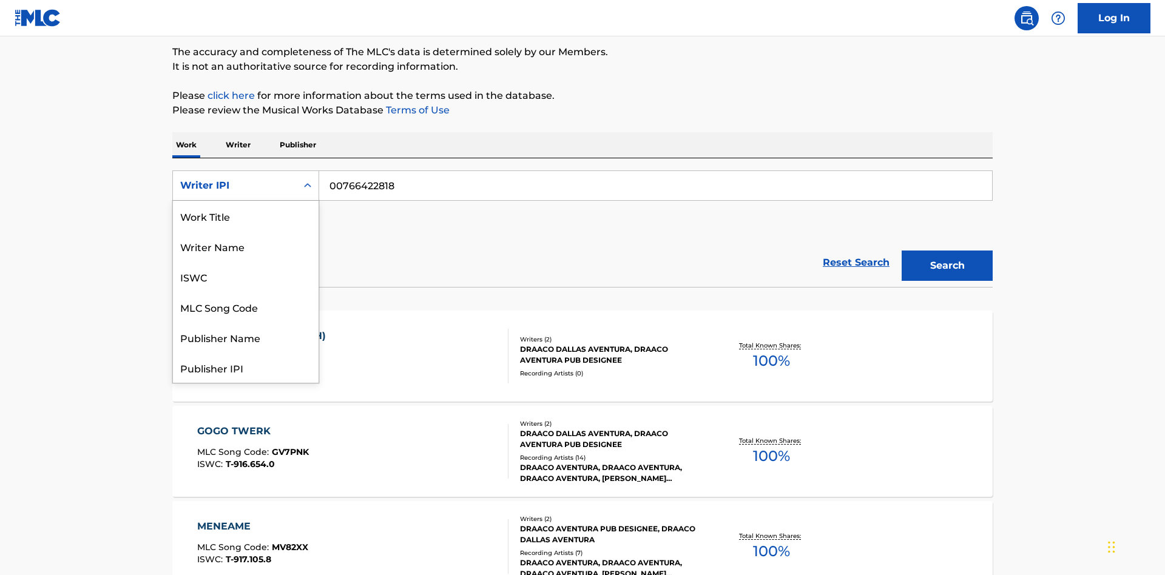
scroll to position [61, 0]
click at [246, 277] on div "Publisher Name" at bounding box center [246, 277] width 146 height 30
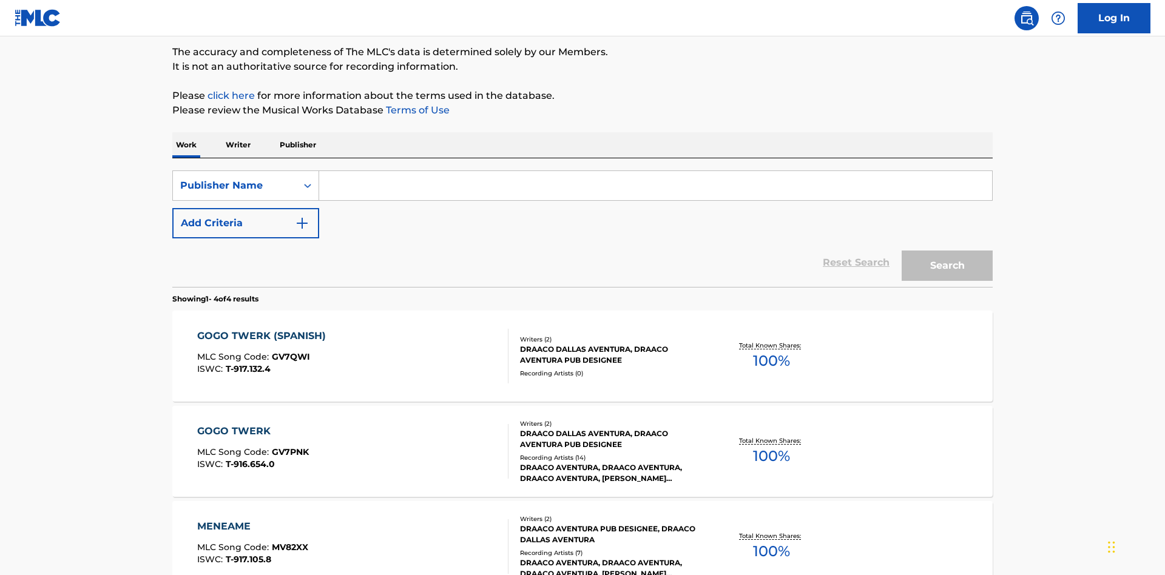
scroll to position [198, 0]
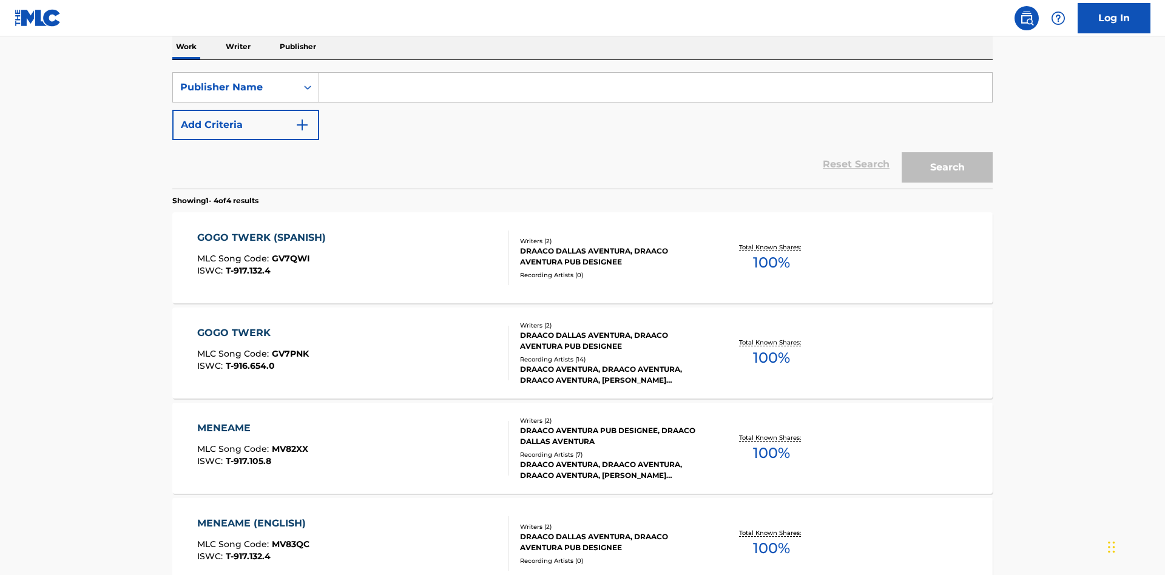
click at [655, 87] on input "Search Form" at bounding box center [655, 87] width 673 height 29
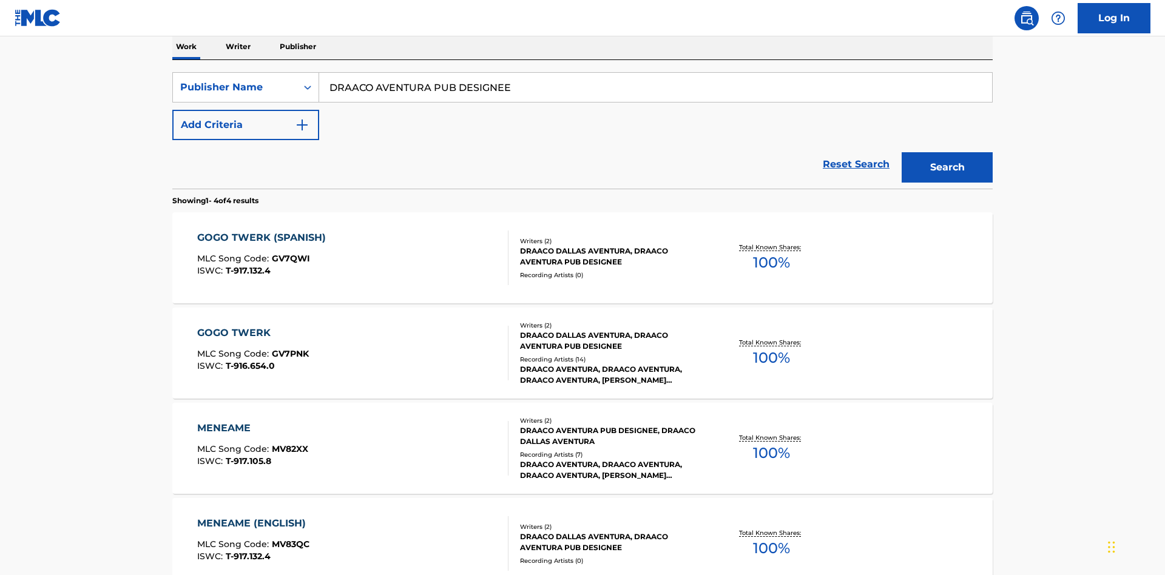
scroll to position [277, 0]
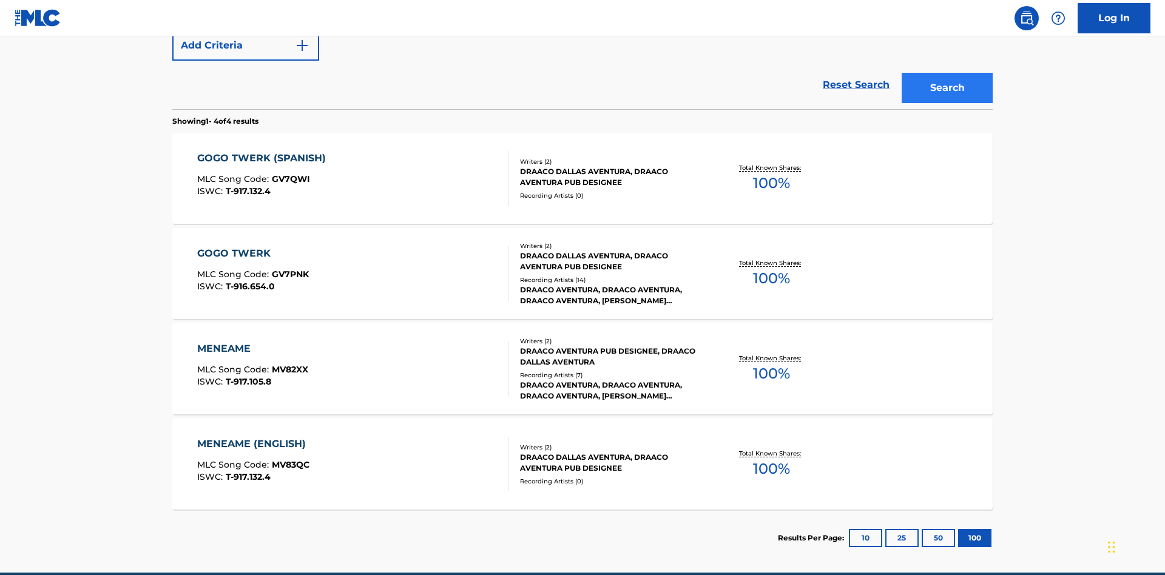
type input "DRAACO AVENTURA PUB DESIGNEE"
click at [947, 88] on button "Search" at bounding box center [947, 88] width 91 height 30
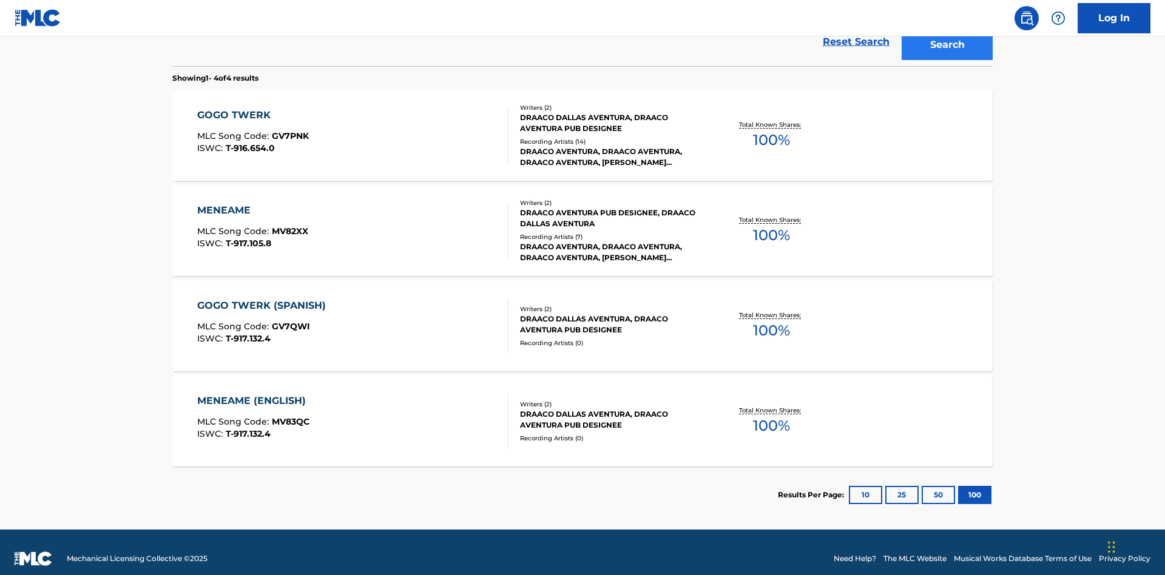
scroll to position [333, 0]
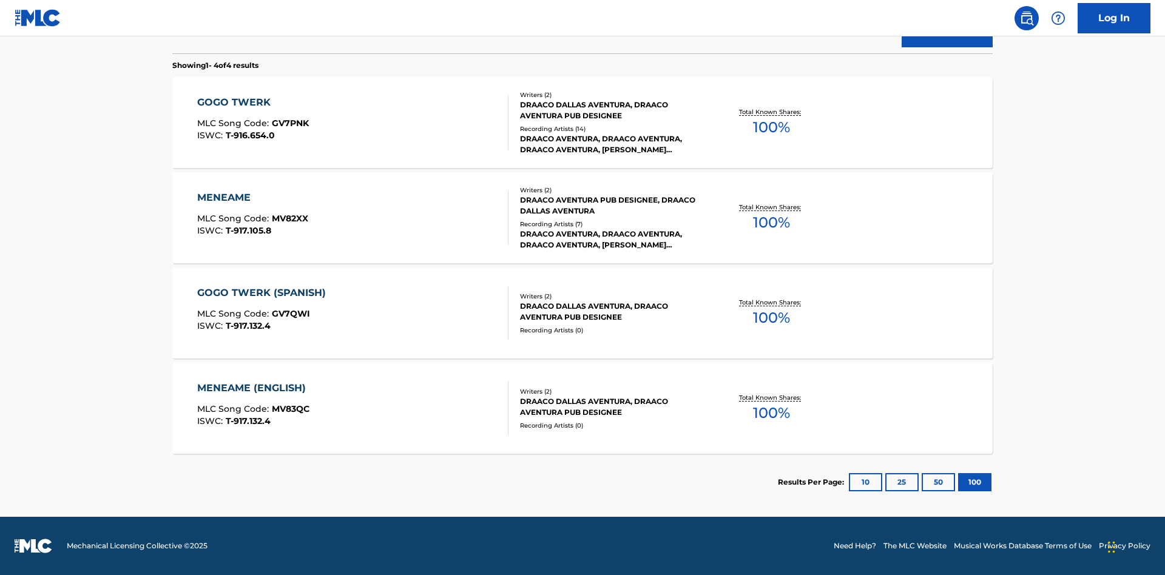
click at [252, 198] on div "MENEAME" at bounding box center [252, 198] width 111 height 15
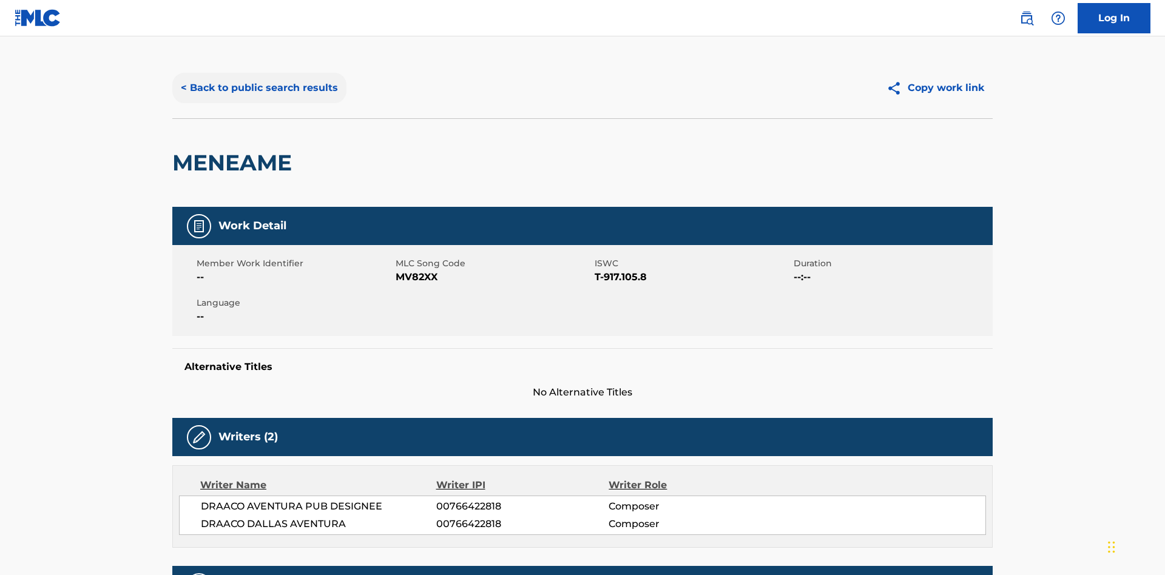
click at [258, 88] on button "< Back to public search results" at bounding box center [259, 88] width 174 height 30
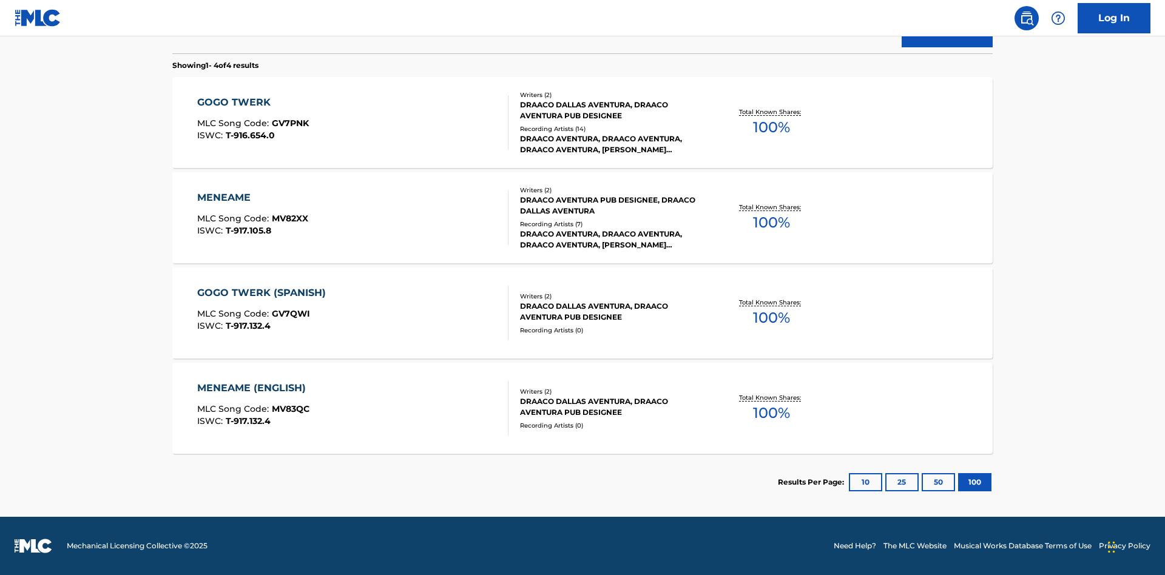
scroll to position [201, 0]
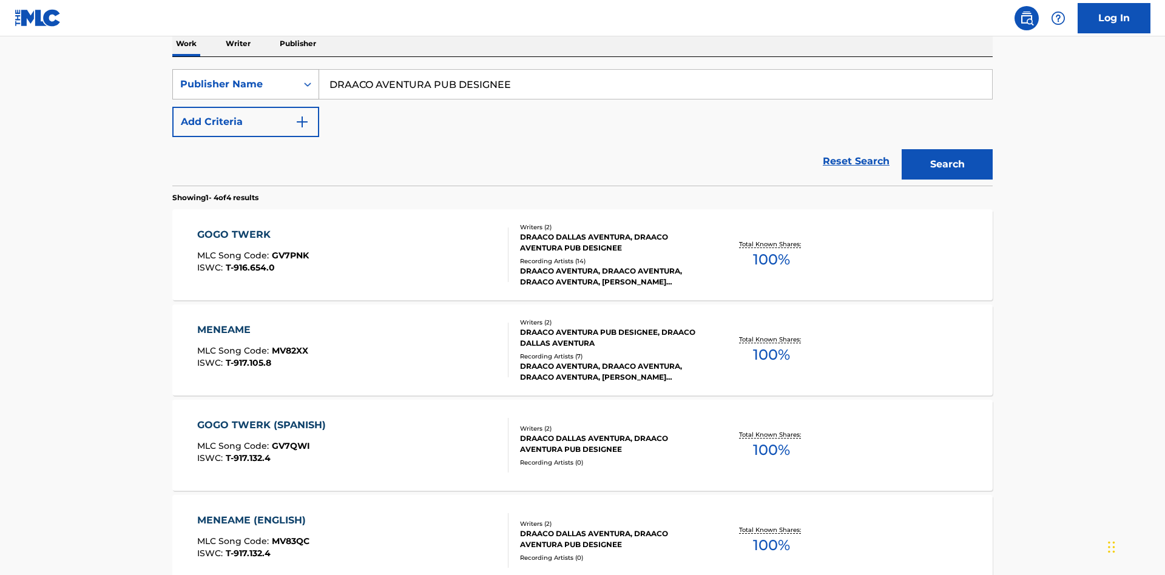
click at [235, 84] on div "Publisher Name" at bounding box center [234, 84] width 109 height 15
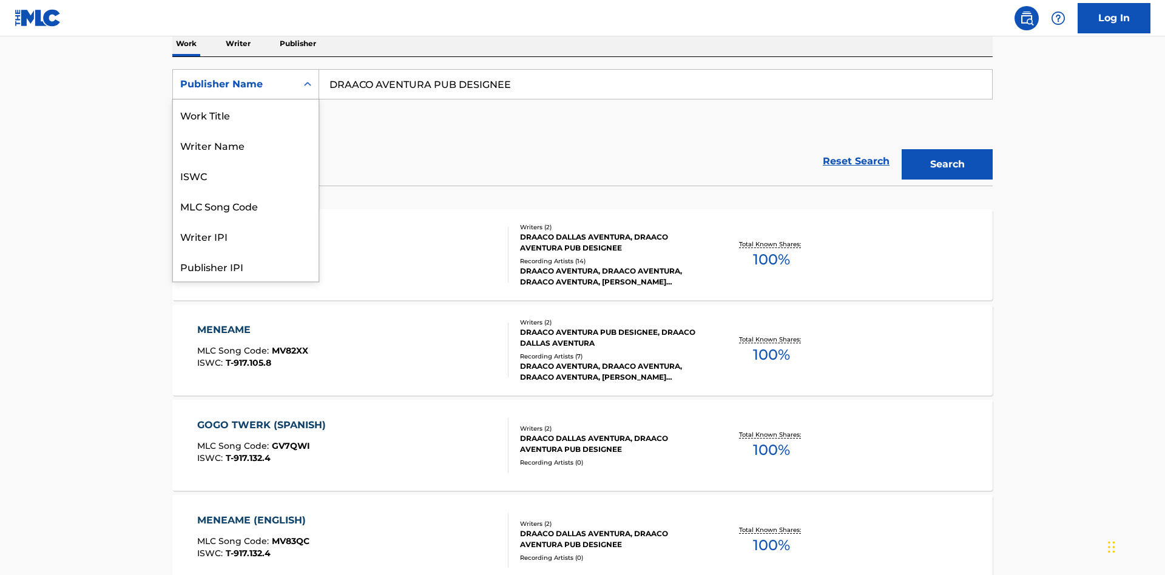
scroll to position [61, 0]
click at [246, 206] on div "Publisher IPI" at bounding box center [246, 206] width 146 height 30
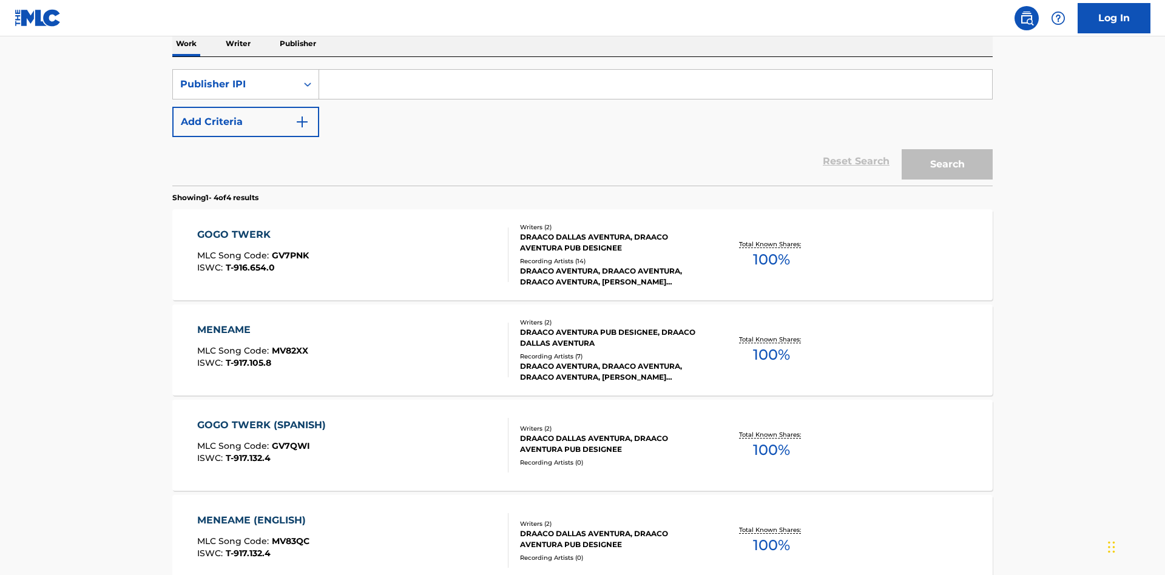
scroll to position [198, 0]
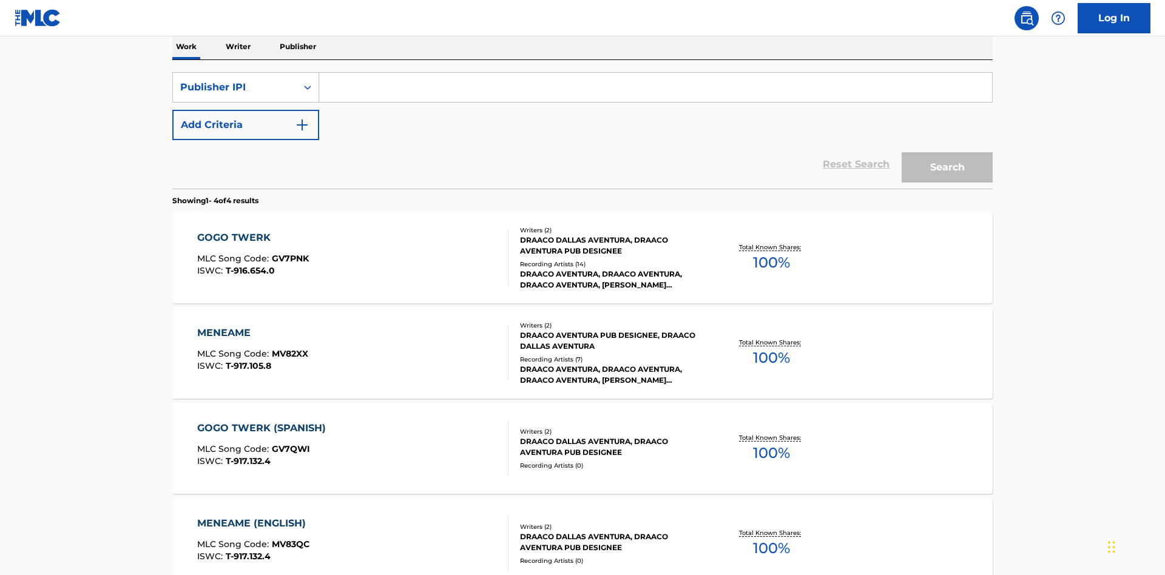
click at [655, 87] on input "Search Form" at bounding box center [655, 87] width 673 height 29
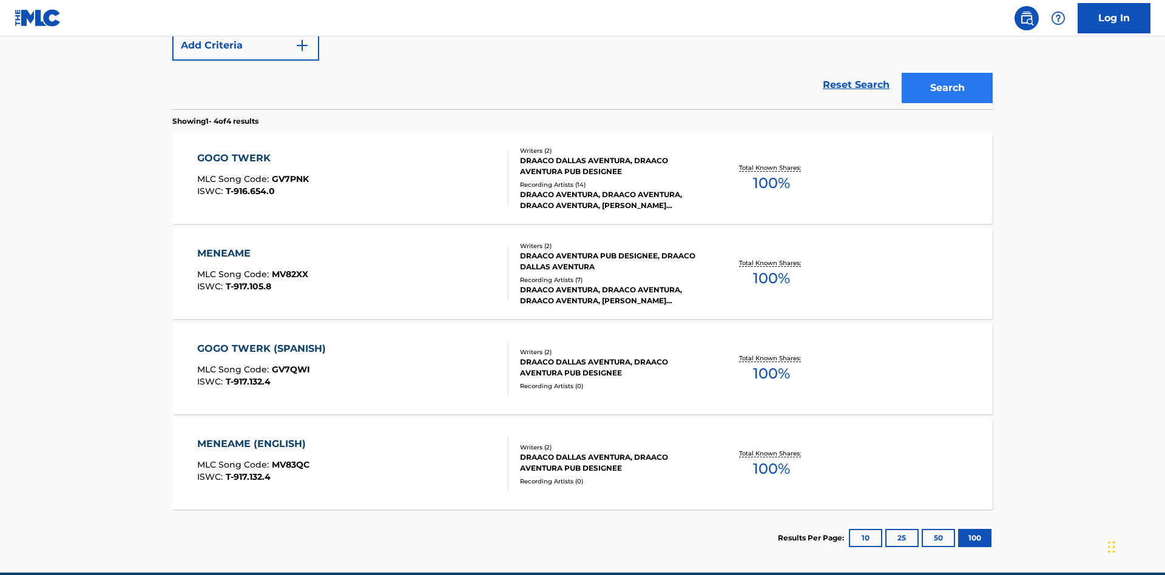
type input "00766422818"
click at [947, 88] on button "Search" at bounding box center [947, 88] width 91 height 30
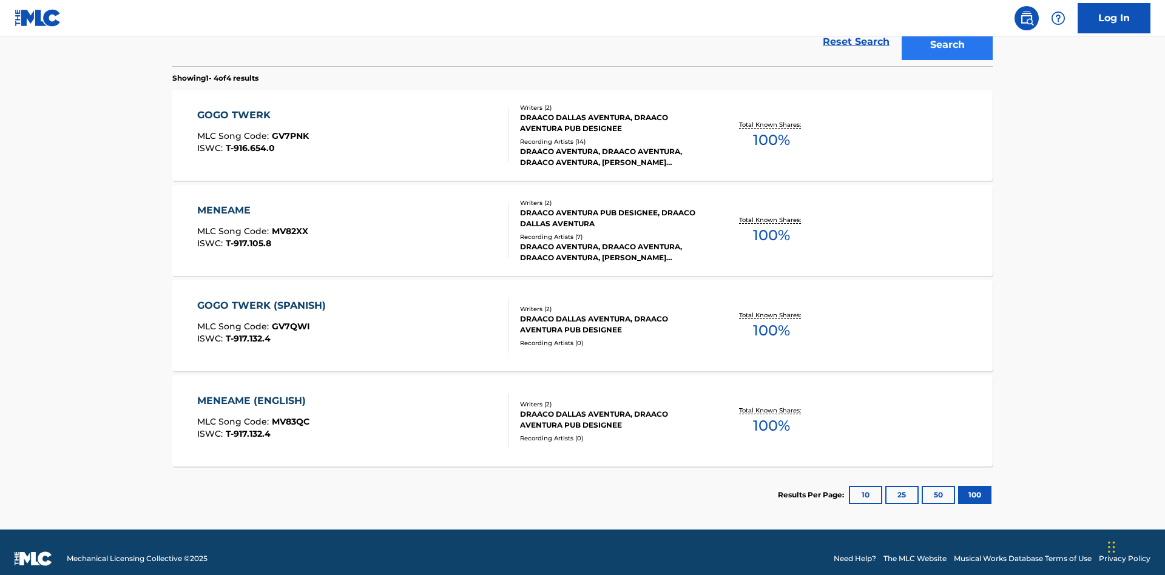
scroll to position [333, 0]
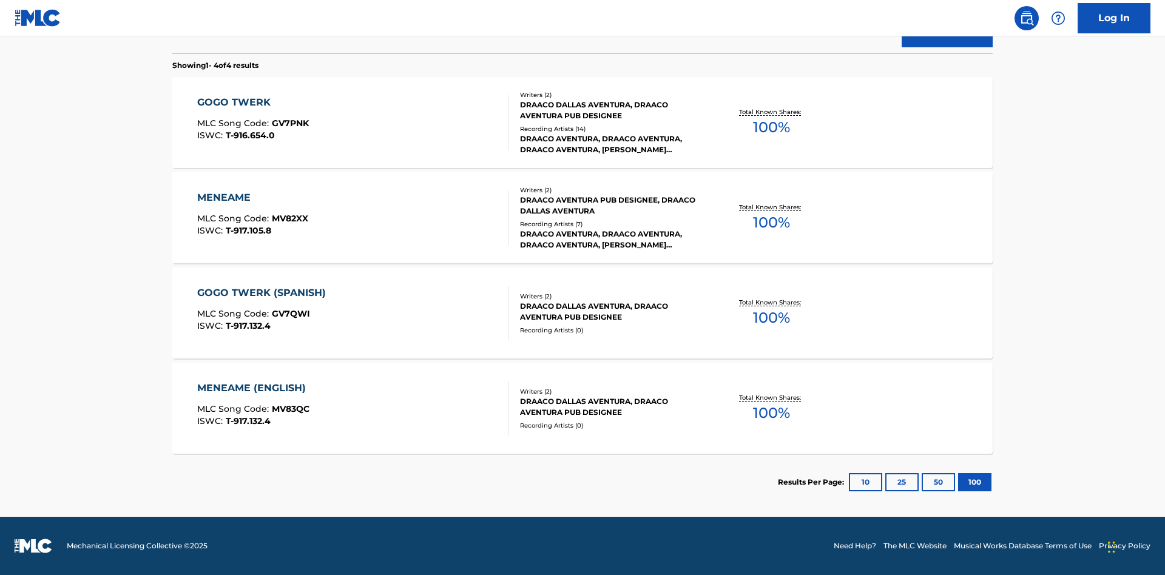
click at [252, 198] on div "MENEAME" at bounding box center [252, 198] width 111 height 15
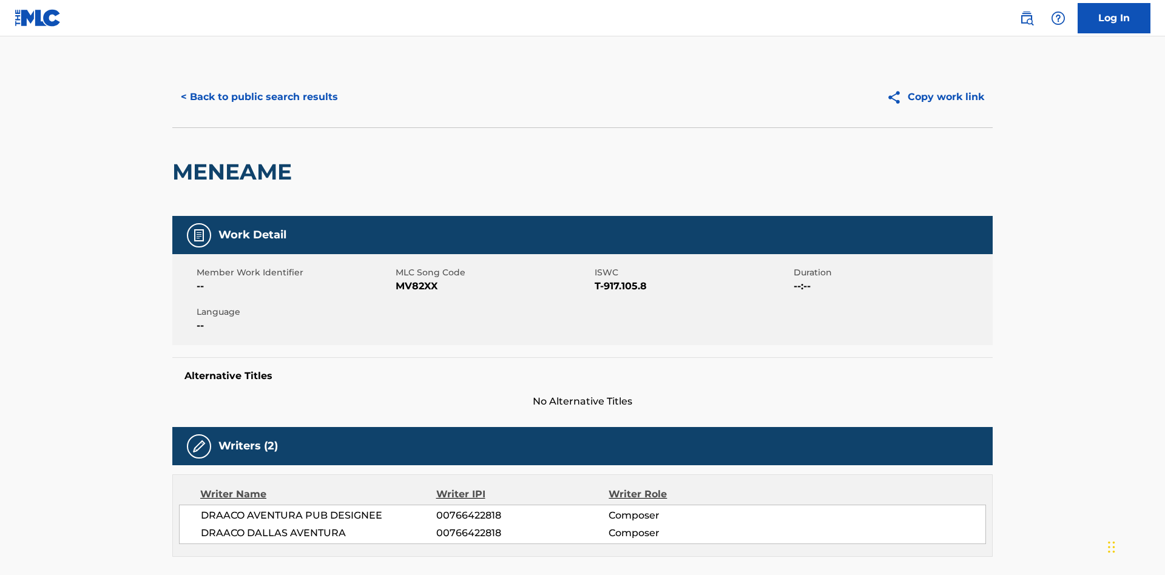
scroll to position [206, 0]
